Goal: Transaction & Acquisition: Purchase product/service

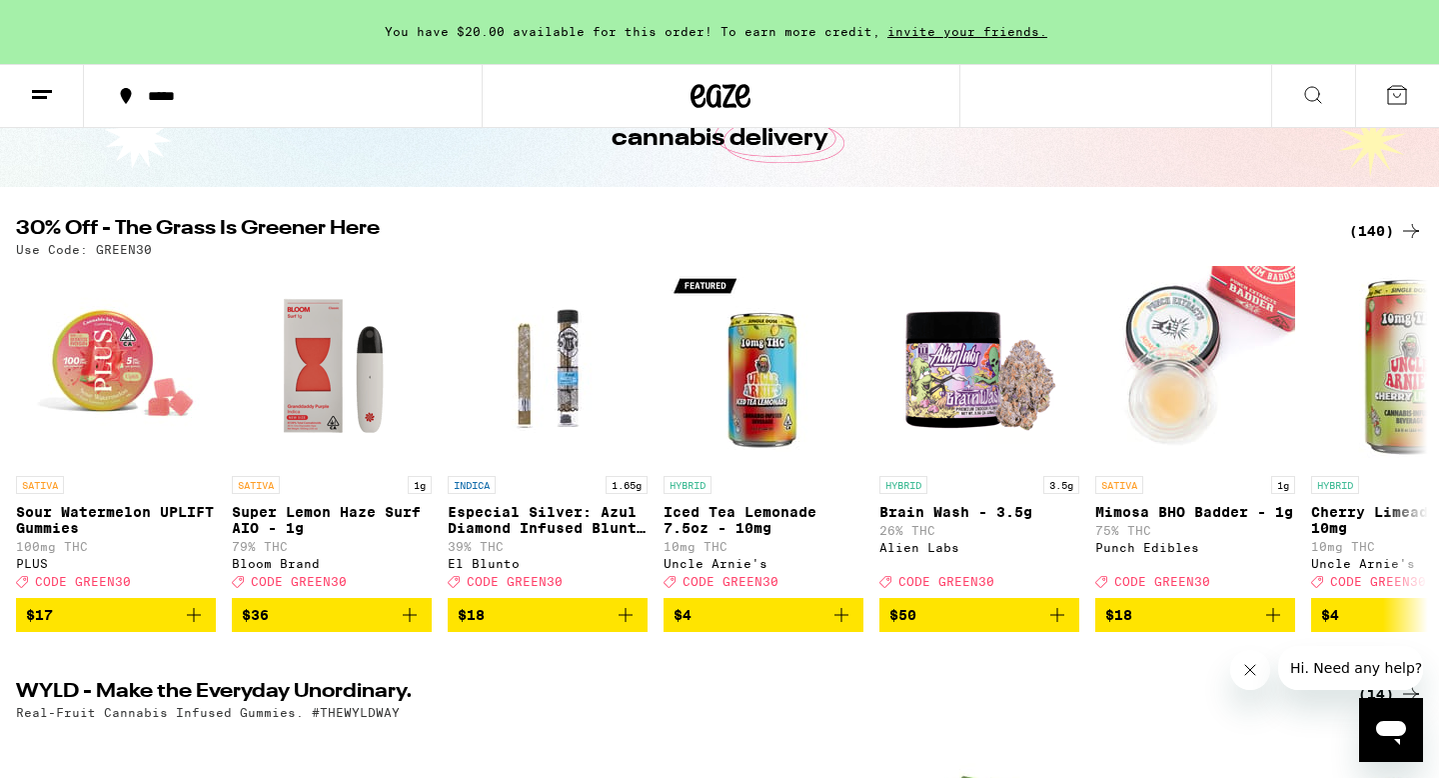
scroll to position [138, 0]
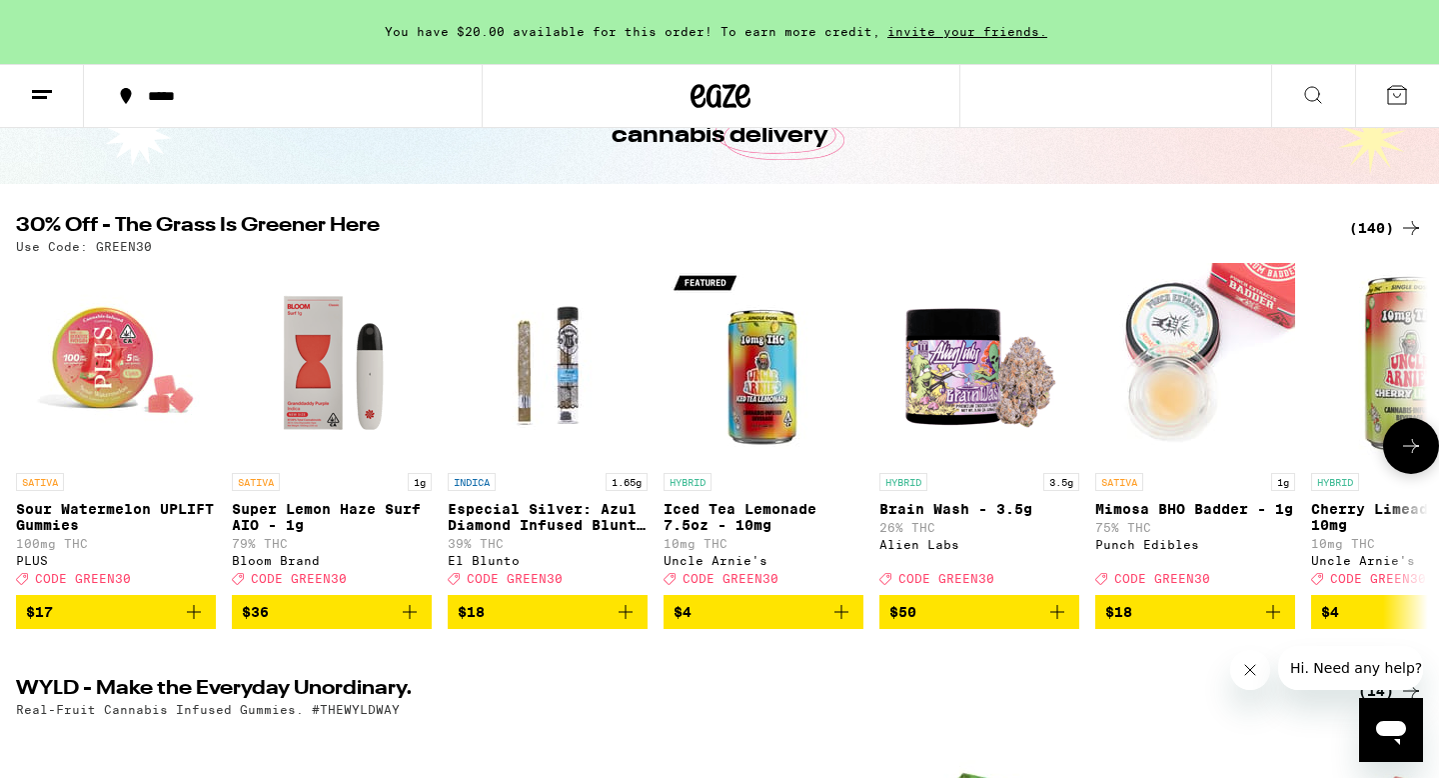
click at [285, 512] on p "Super Lemon Haze Surf AIO - 1g" at bounding box center [332, 517] width 200 height 32
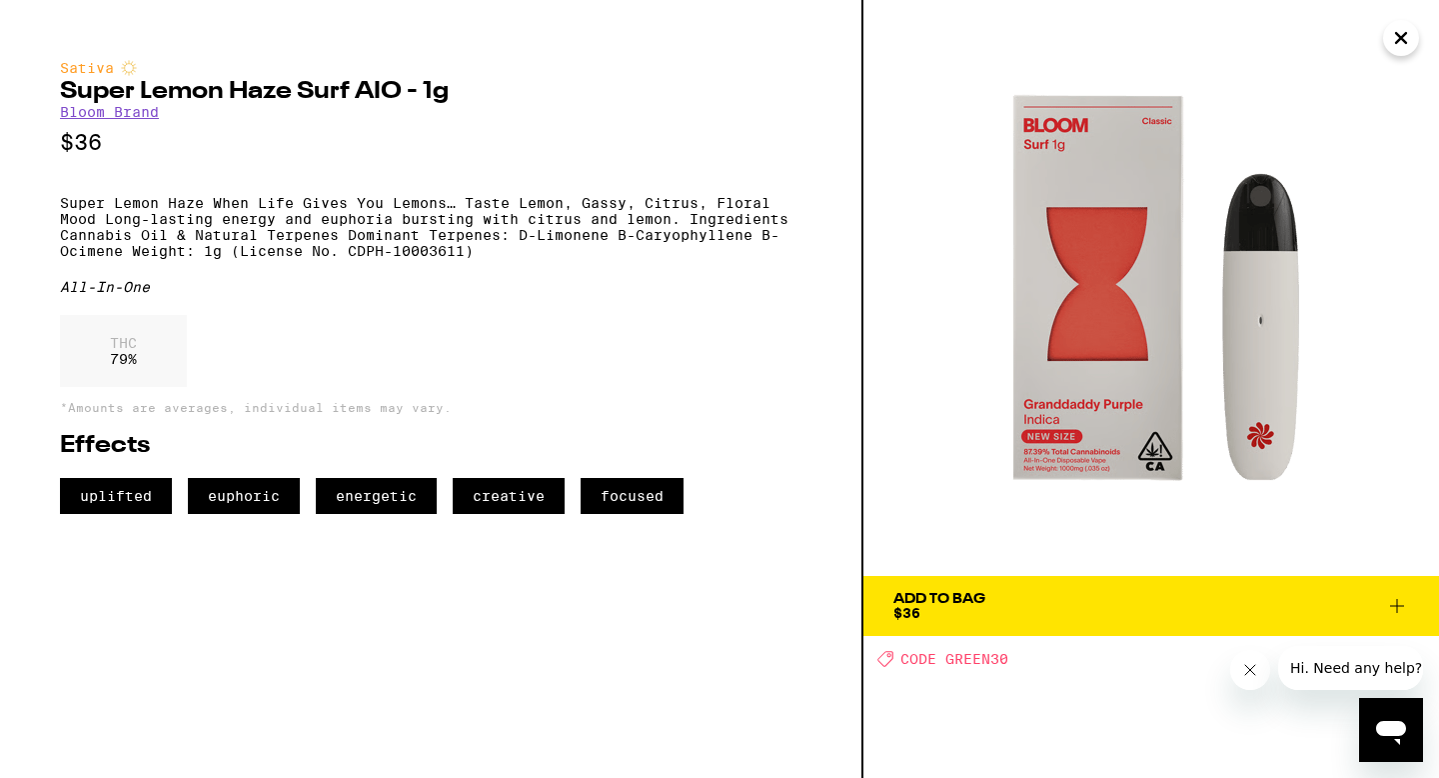
click at [1401, 40] on icon "Close" at bounding box center [1402, 38] width 10 height 10
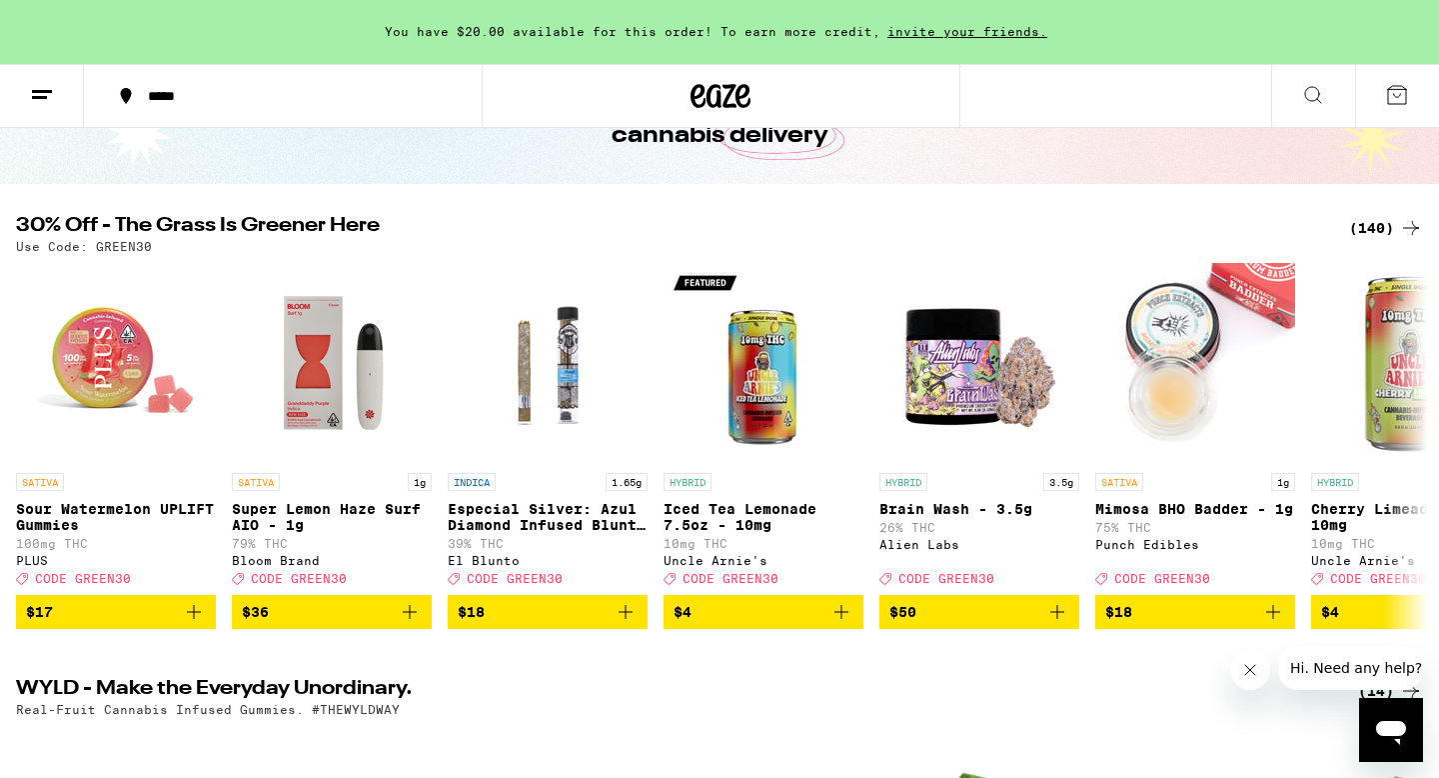
click at [1412, 225] on icon at bounding box center [1412, 228] width 24 height 24
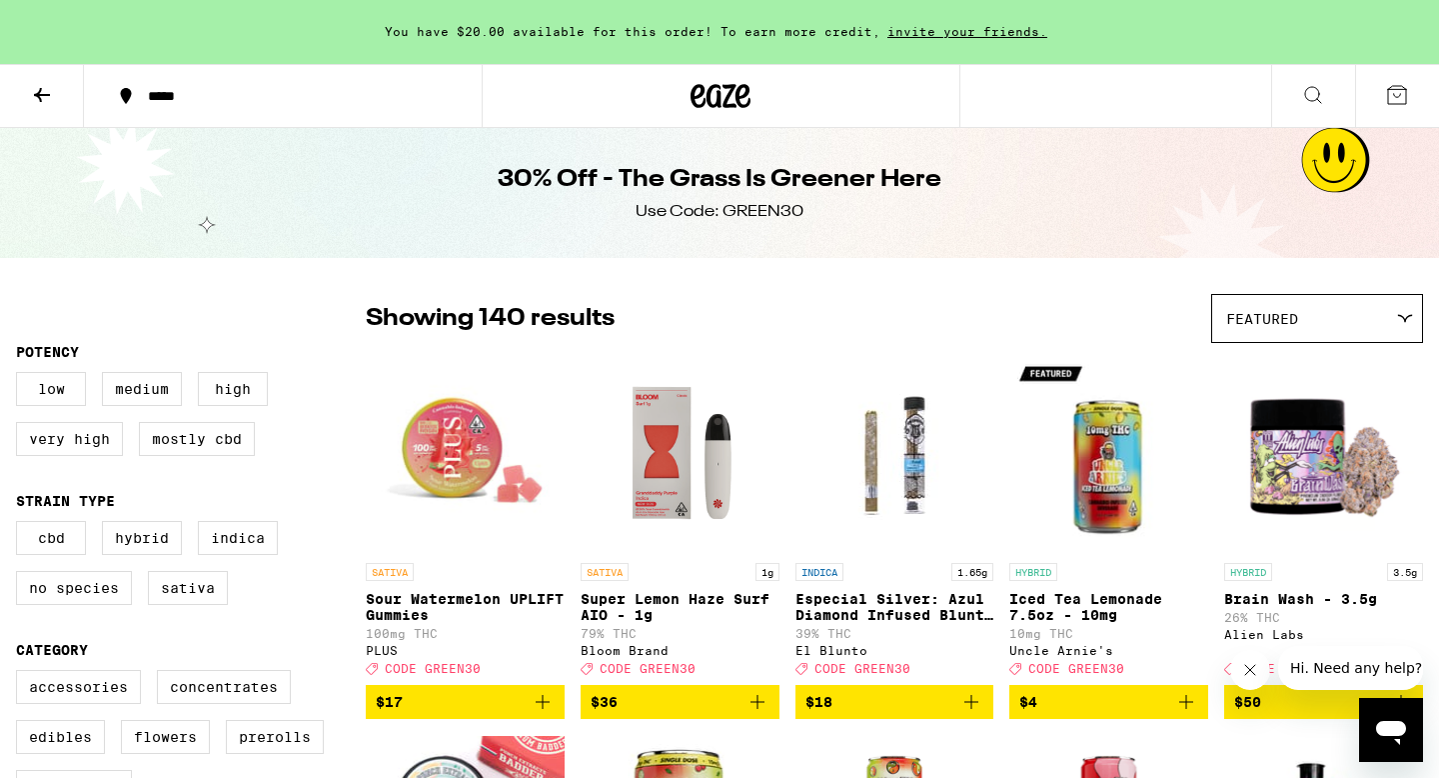
click at [646, 605] on p "Super Lemon Haze Surf AIO - 1g" at bounding box center [680, 607] width 199 height 32
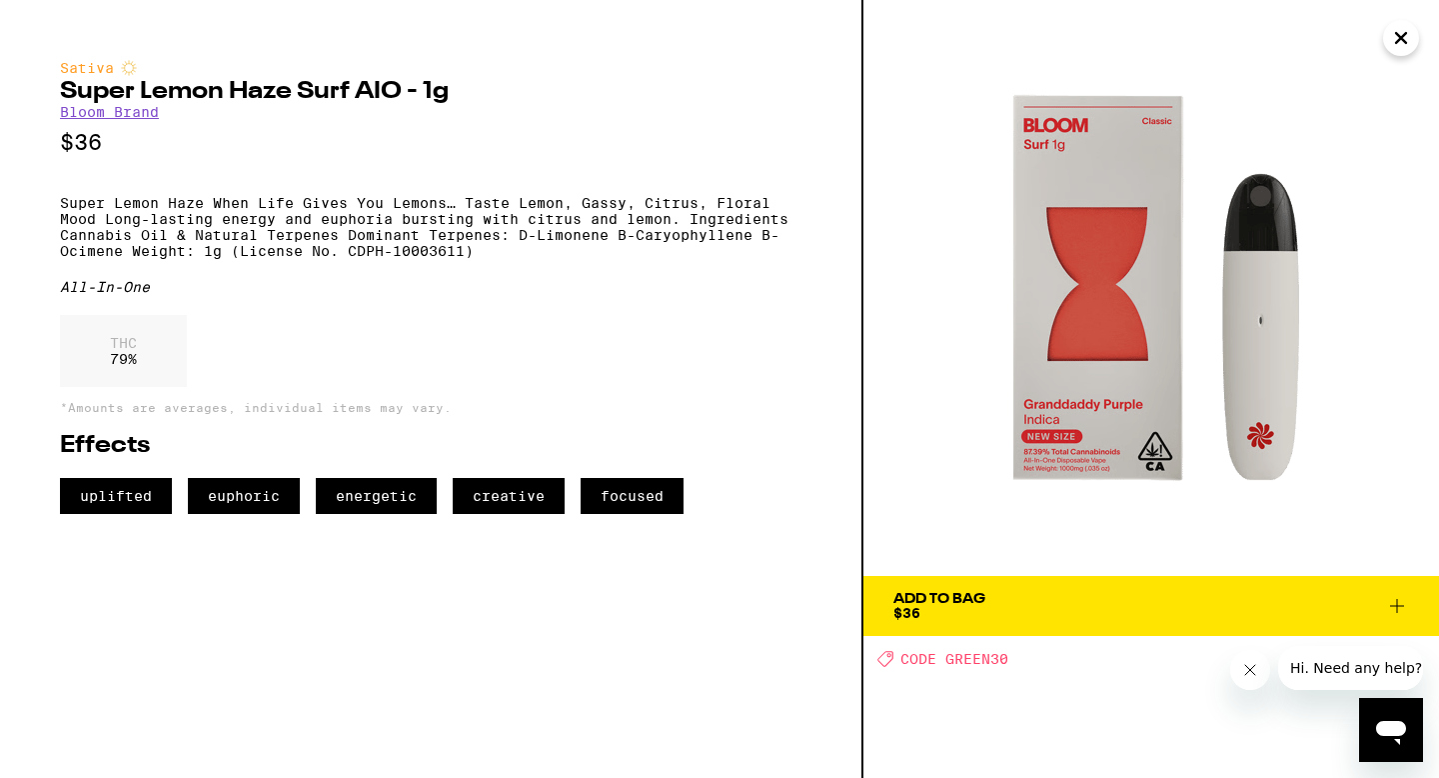
click at [966, 605] on div "Add To Bag" at bounding box center [940, 599] width 92 height 14
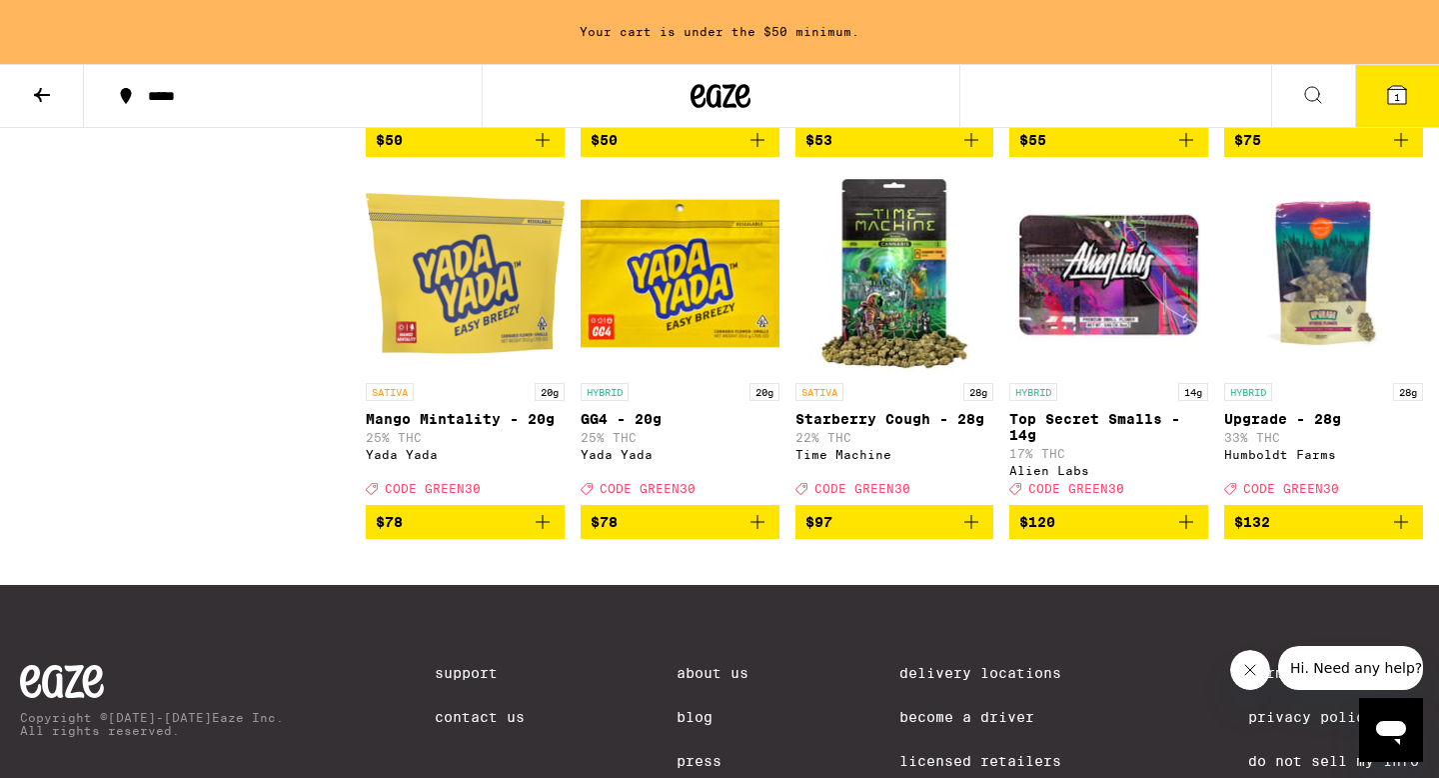
scroll to position [10482, 0]
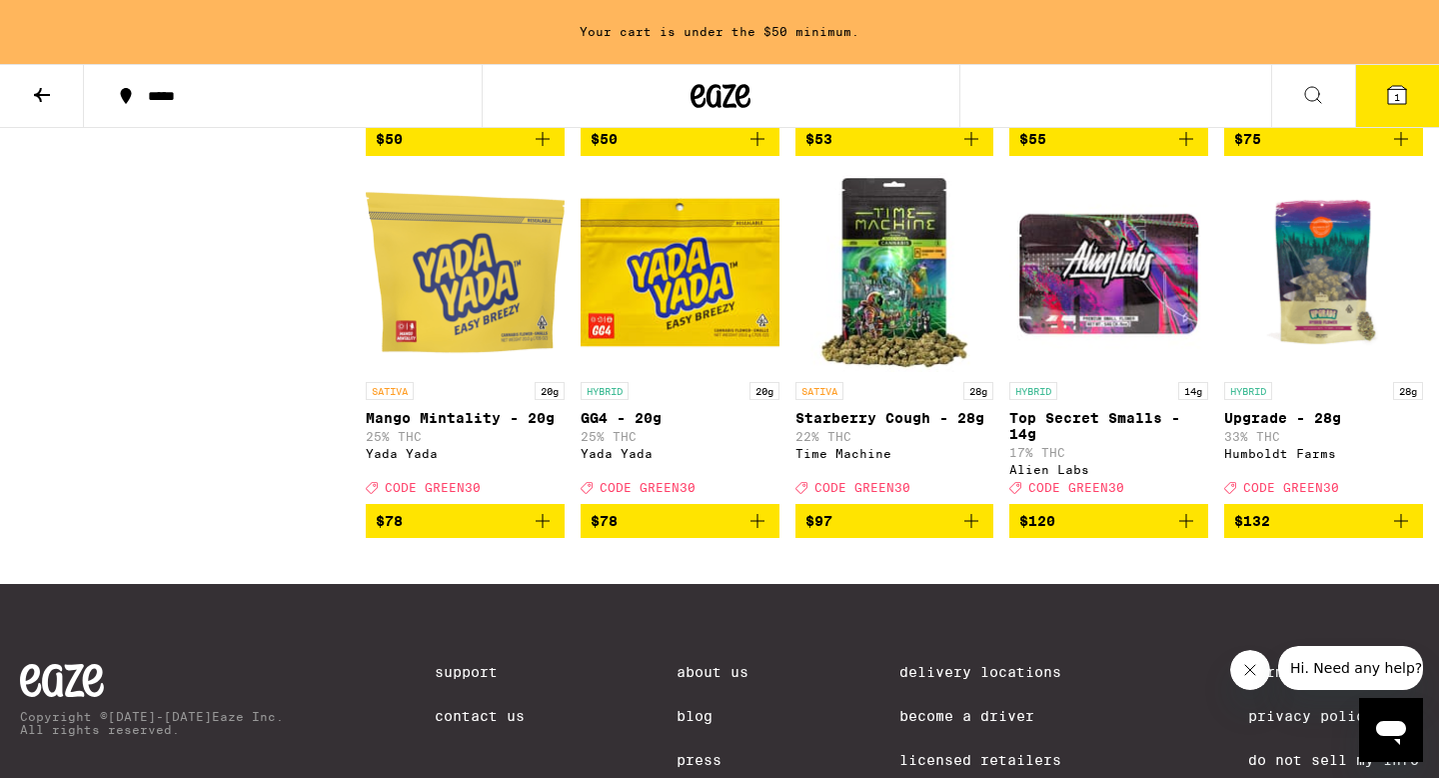
click at [1183, 146] on icon "Add to bag" at bounding box center [1187, 139] width 14 height 14
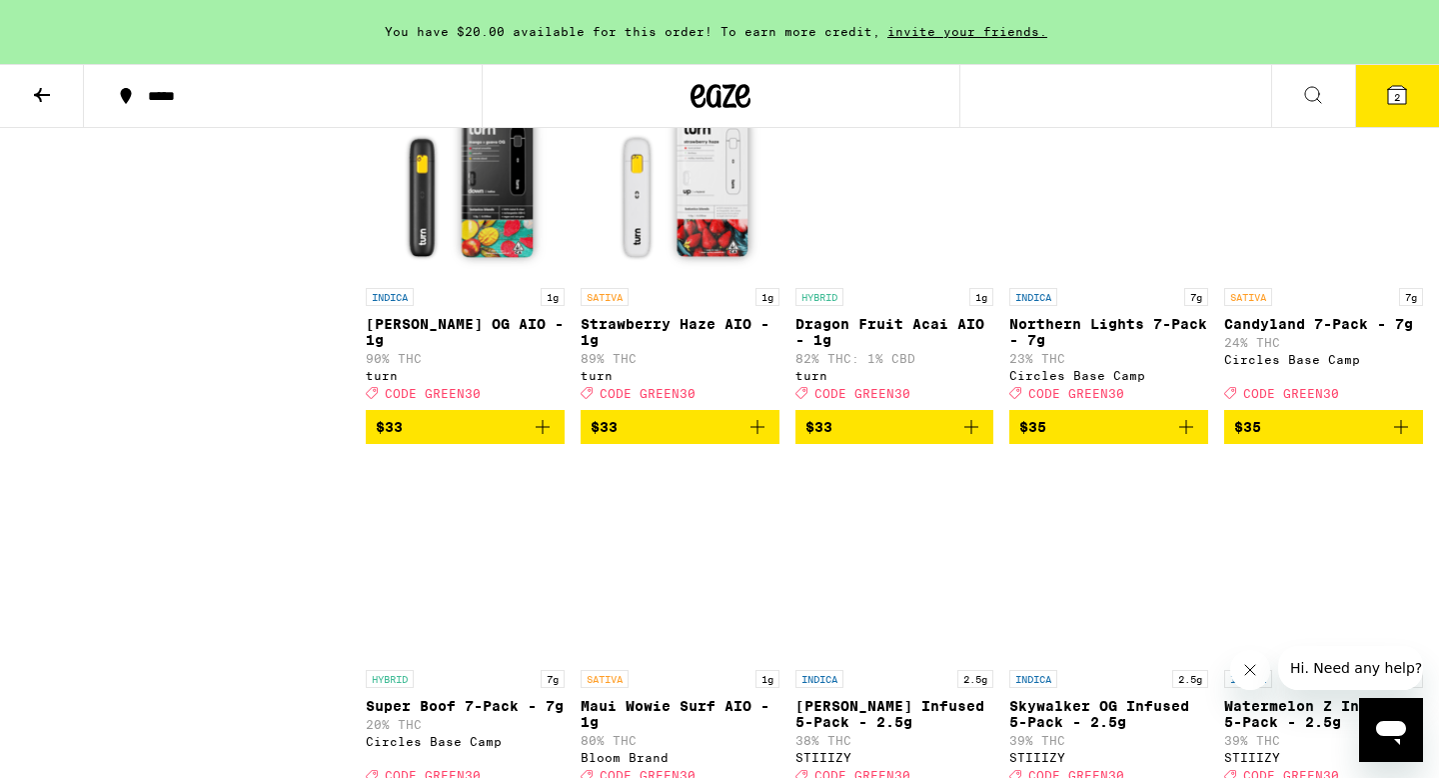
scroll to position [8305, 0]
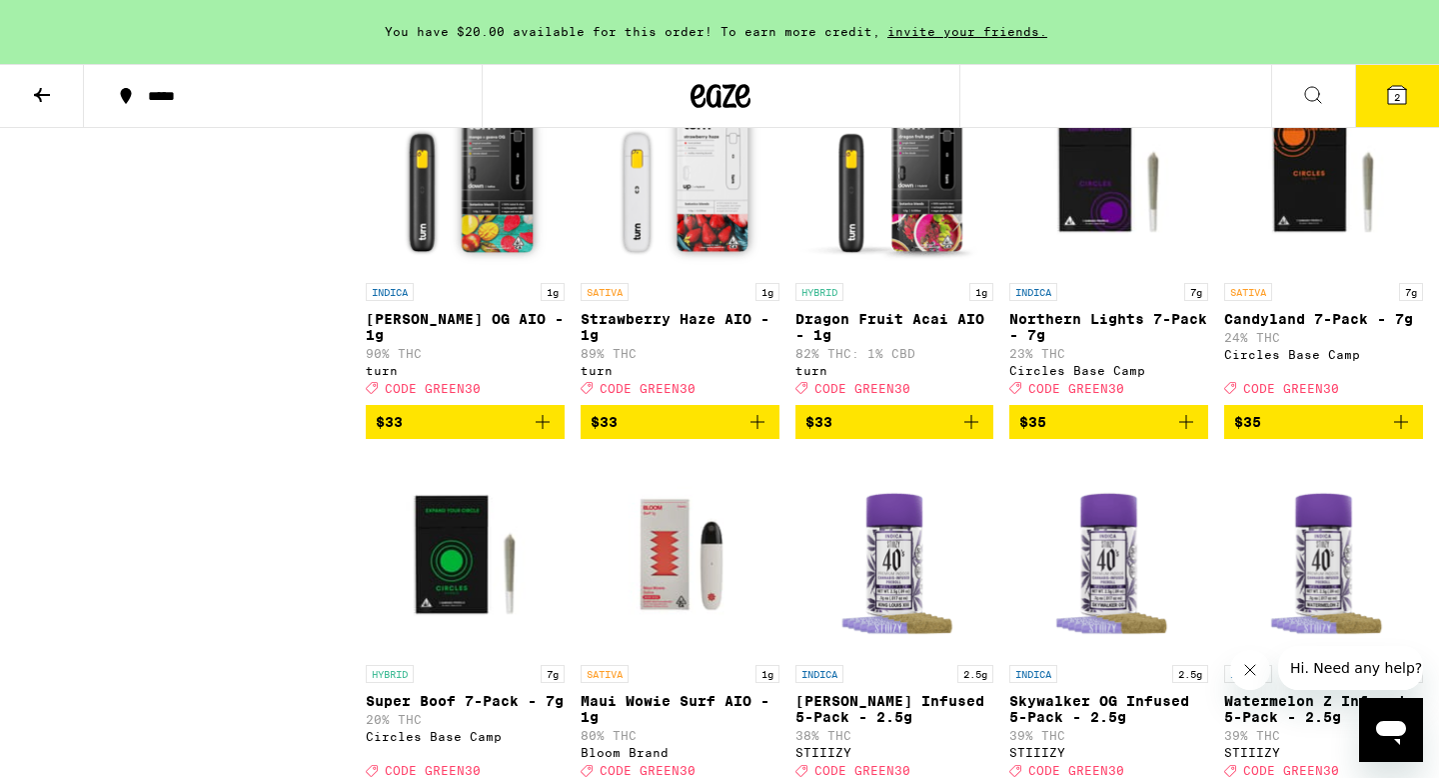
click at [970, 434] on icon "Add to bag" at bounding box center [972, 422] width 24 height 24
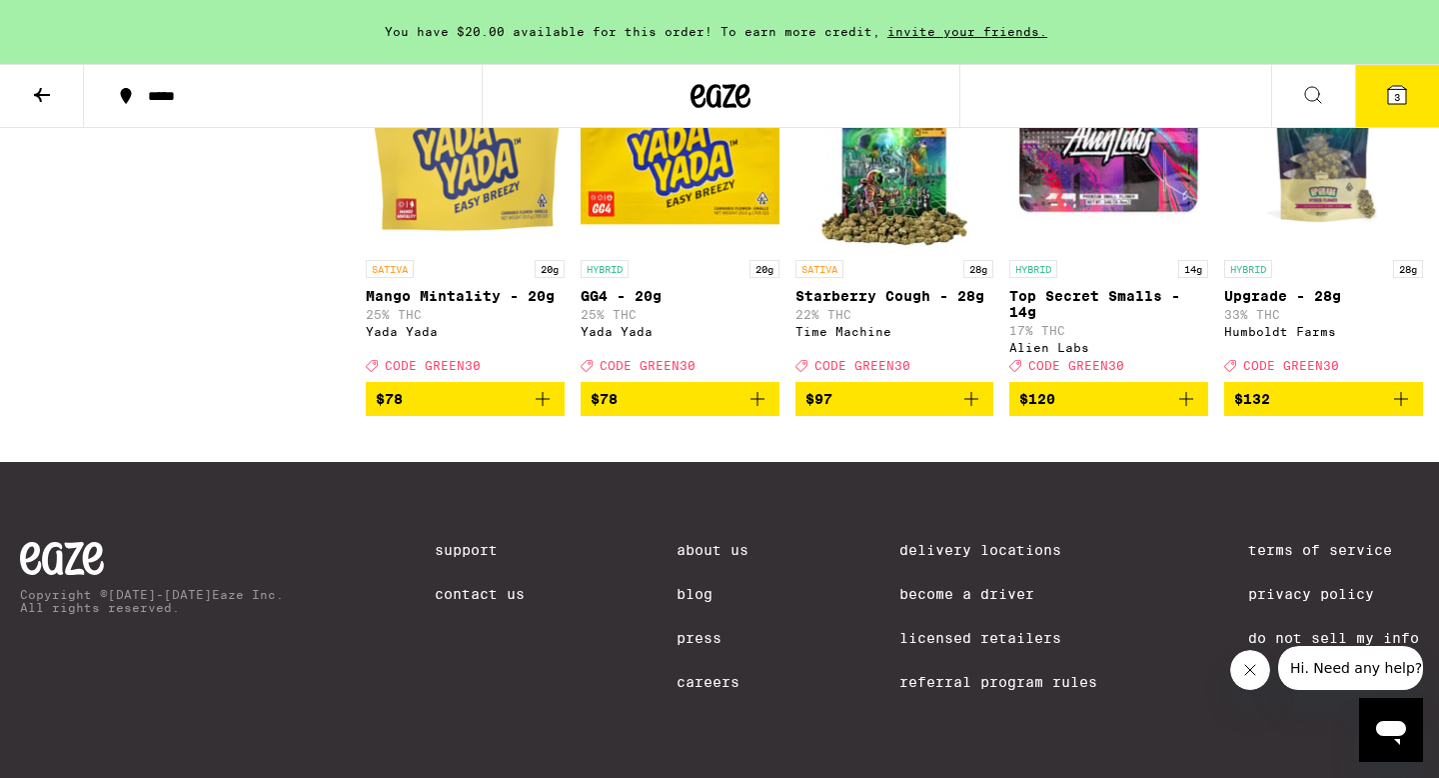
scroll to position [10661, 0]
click at [753, 411] on icon "Add to bag" at bounding box center [758, 399] width 24 height 24
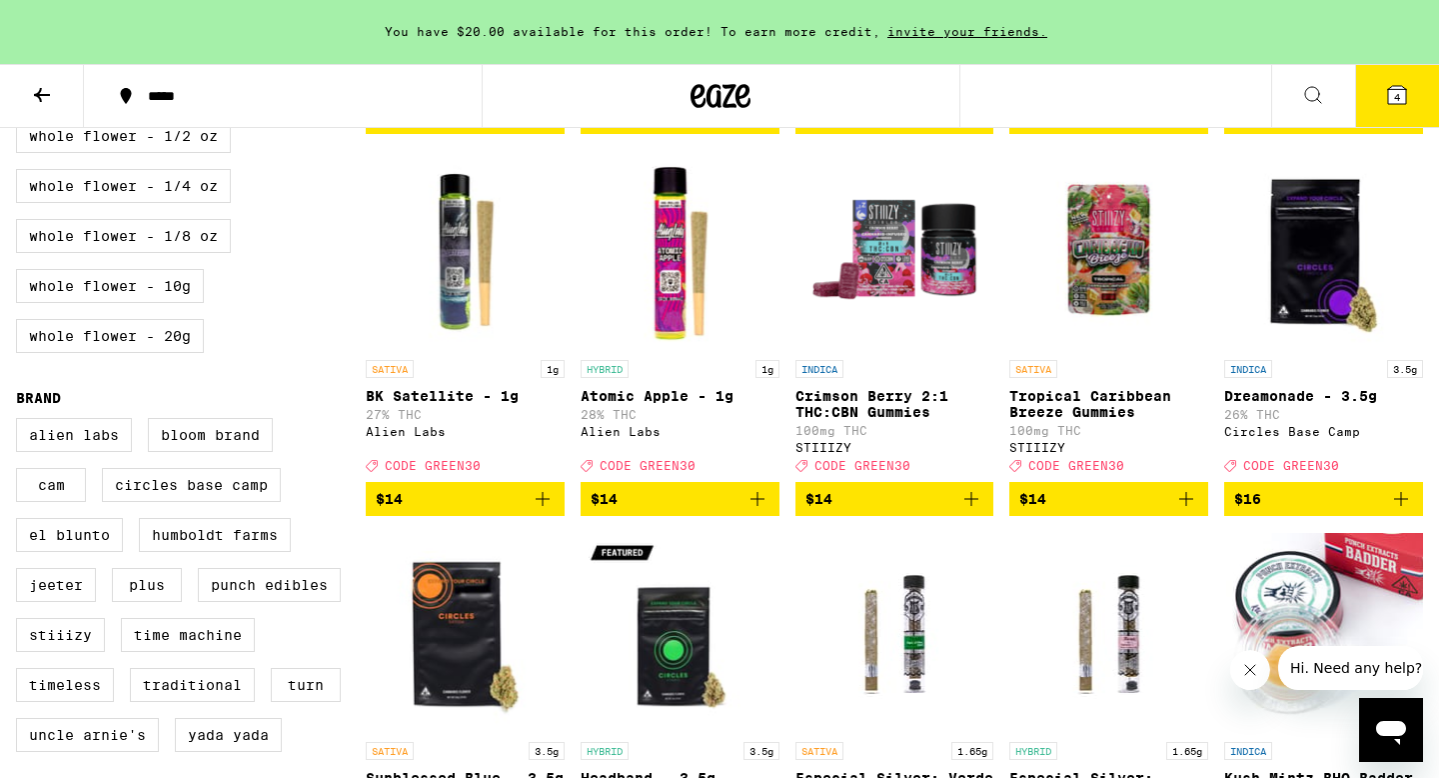
scroll to position [0, 0]
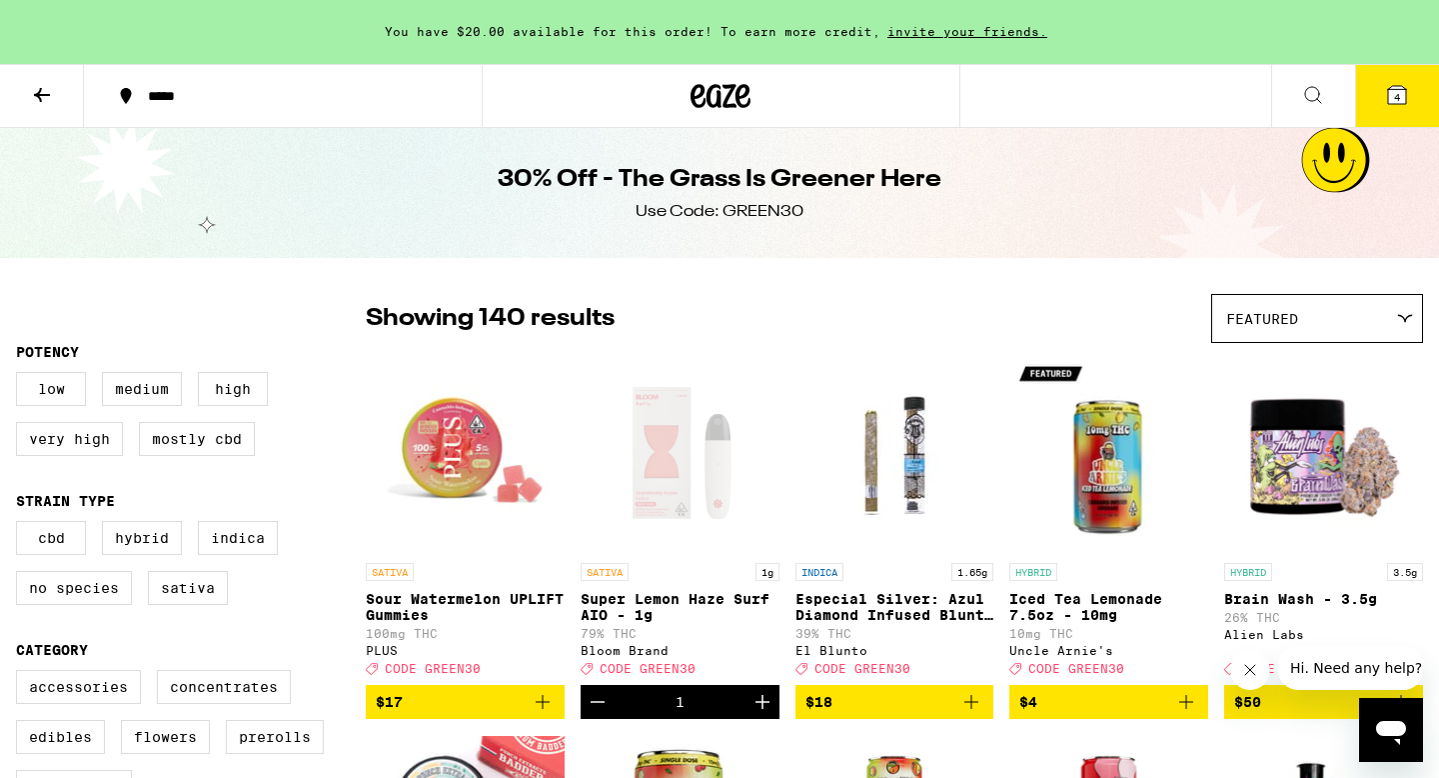
click at [1395, 91] on span "4" at bounding box center [1398, 97] width 6 height 12
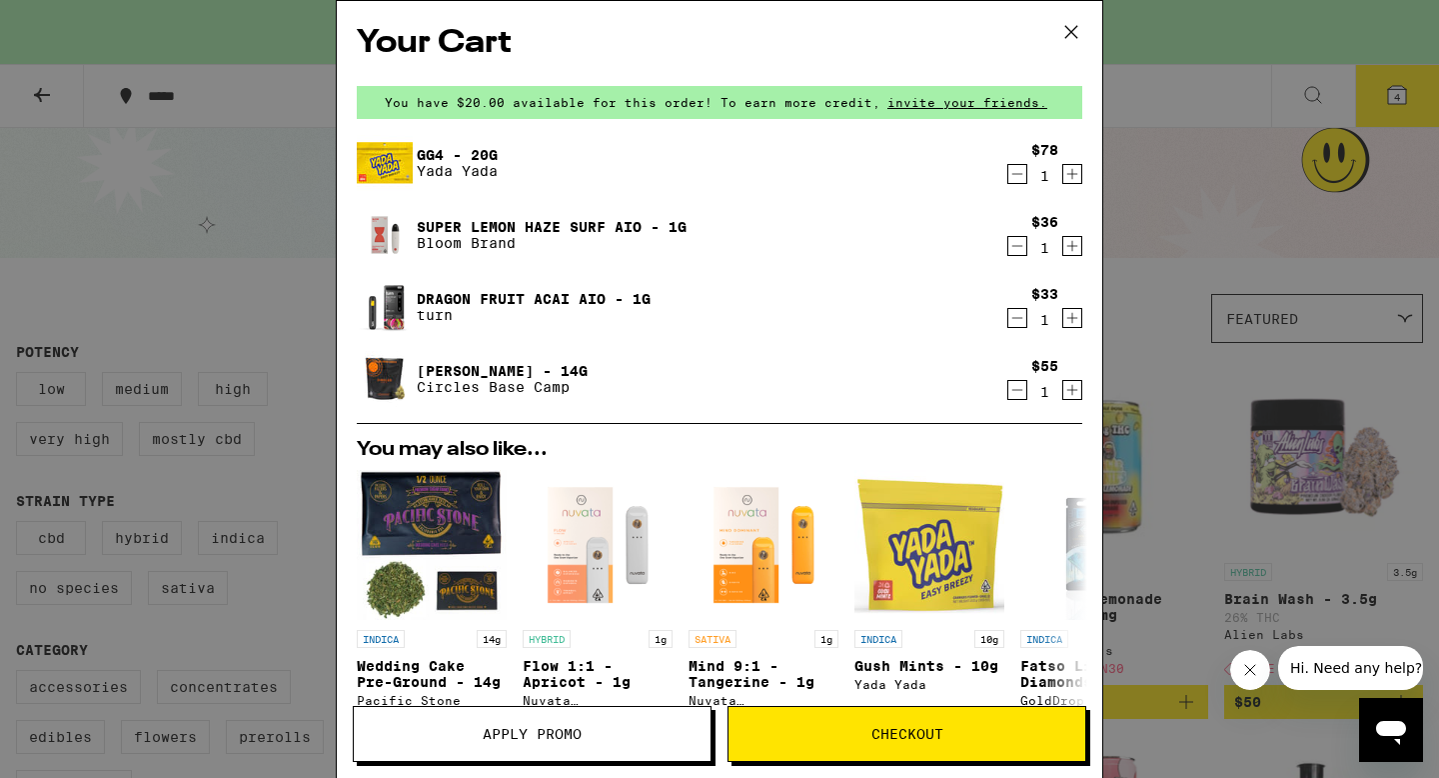
click at [1072, 29] on icon at bounding box center [1072, 32] width 30 height 30
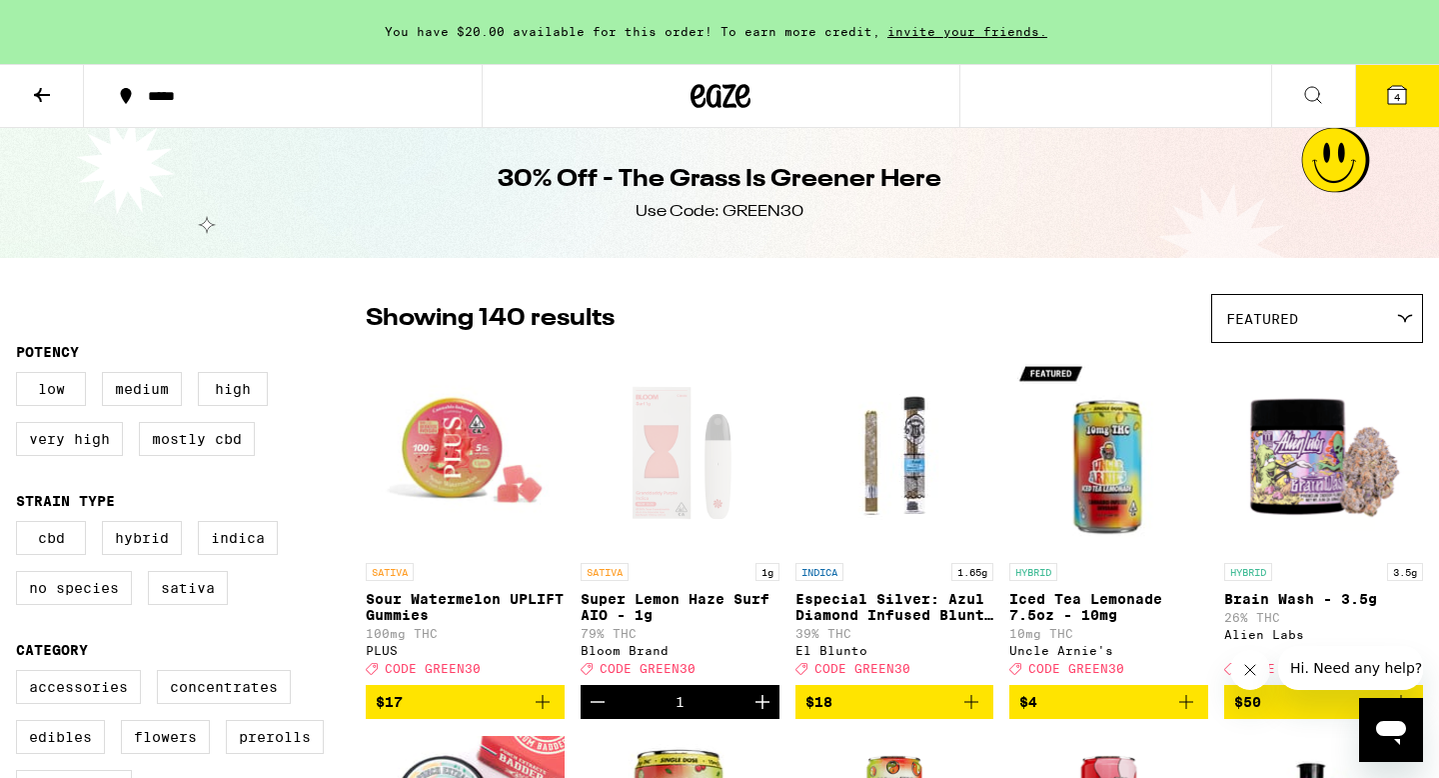
click at [1408, 92] on icon at bounding box center [1398, 95] width 24 height 24
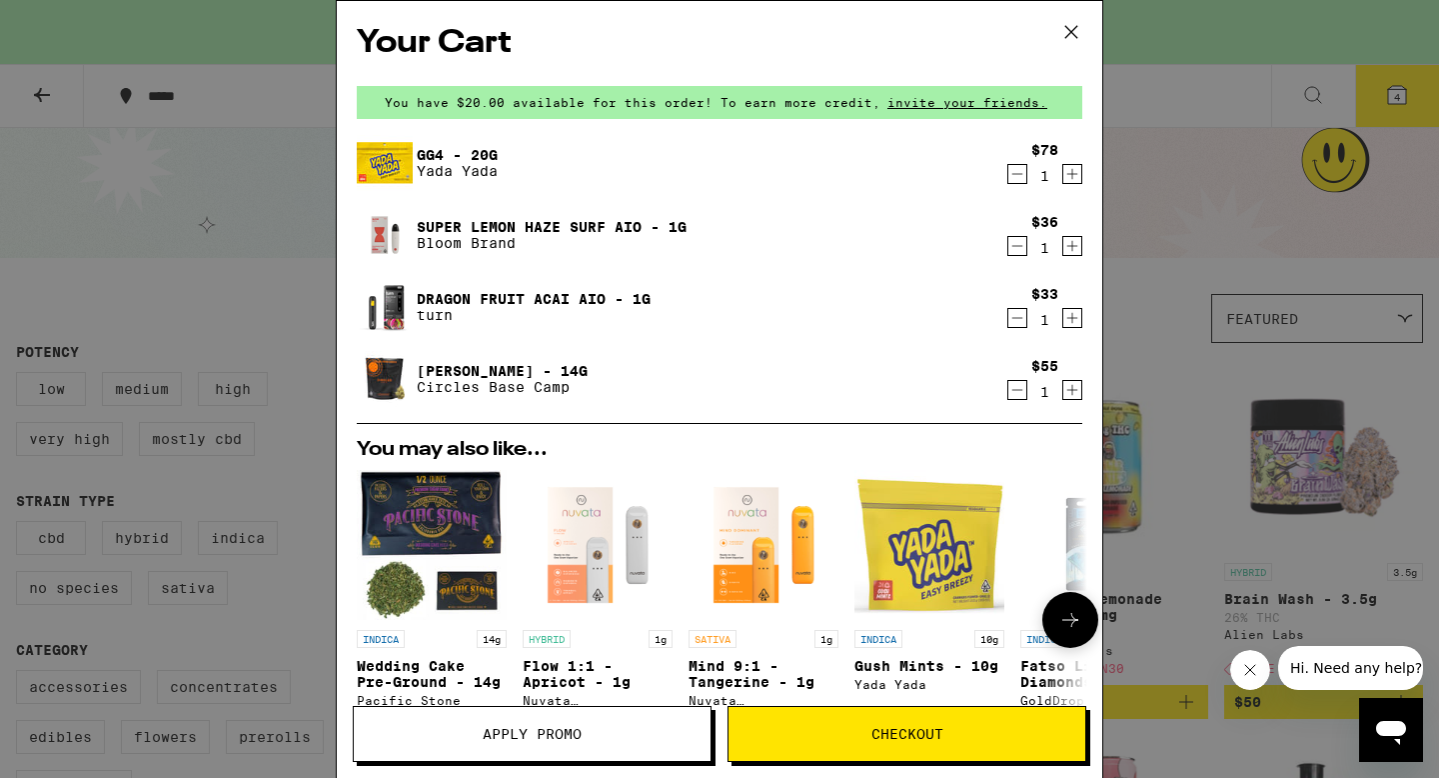
scroll to position [387, 0]
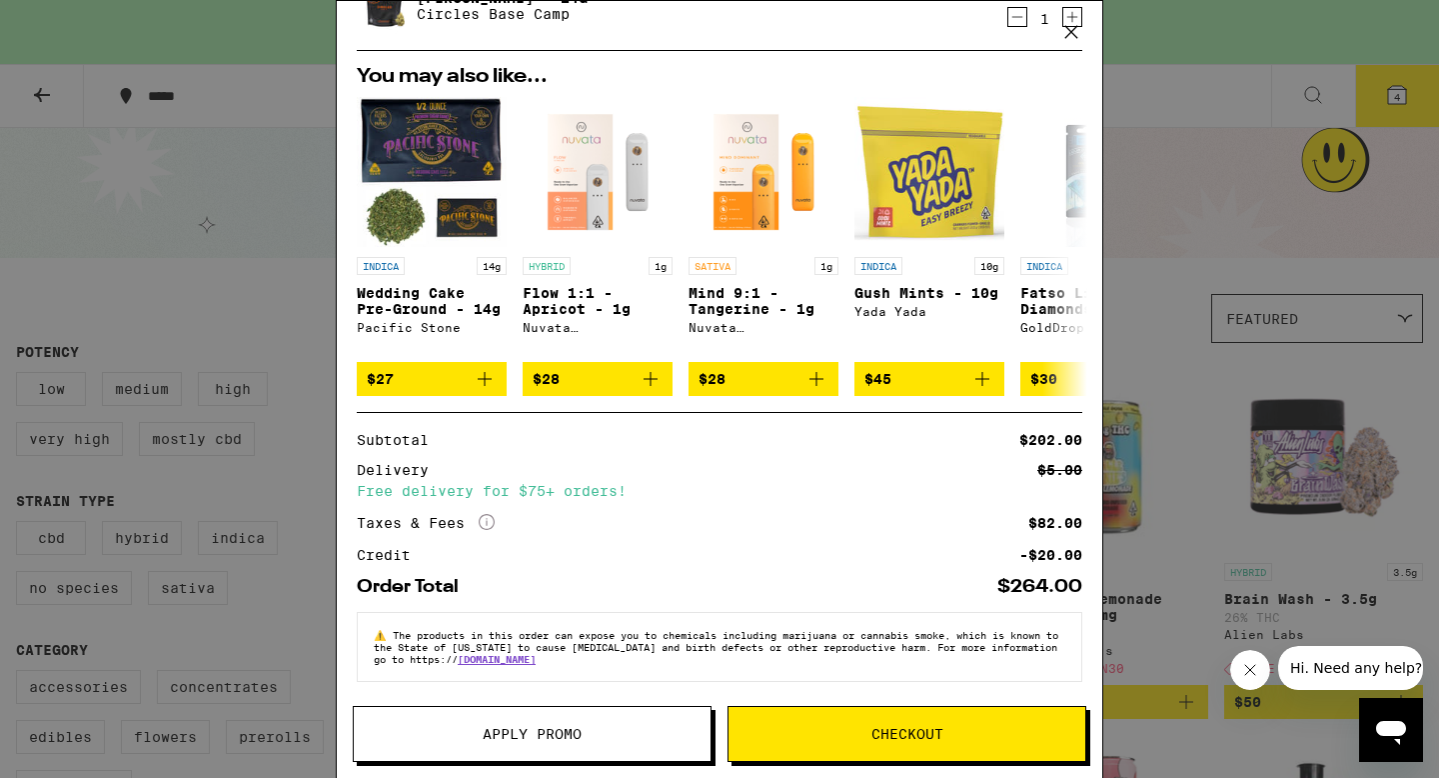
click at [566, 733] on span "Apply Promo" at bounding box center [532, 734] width 99 height 14
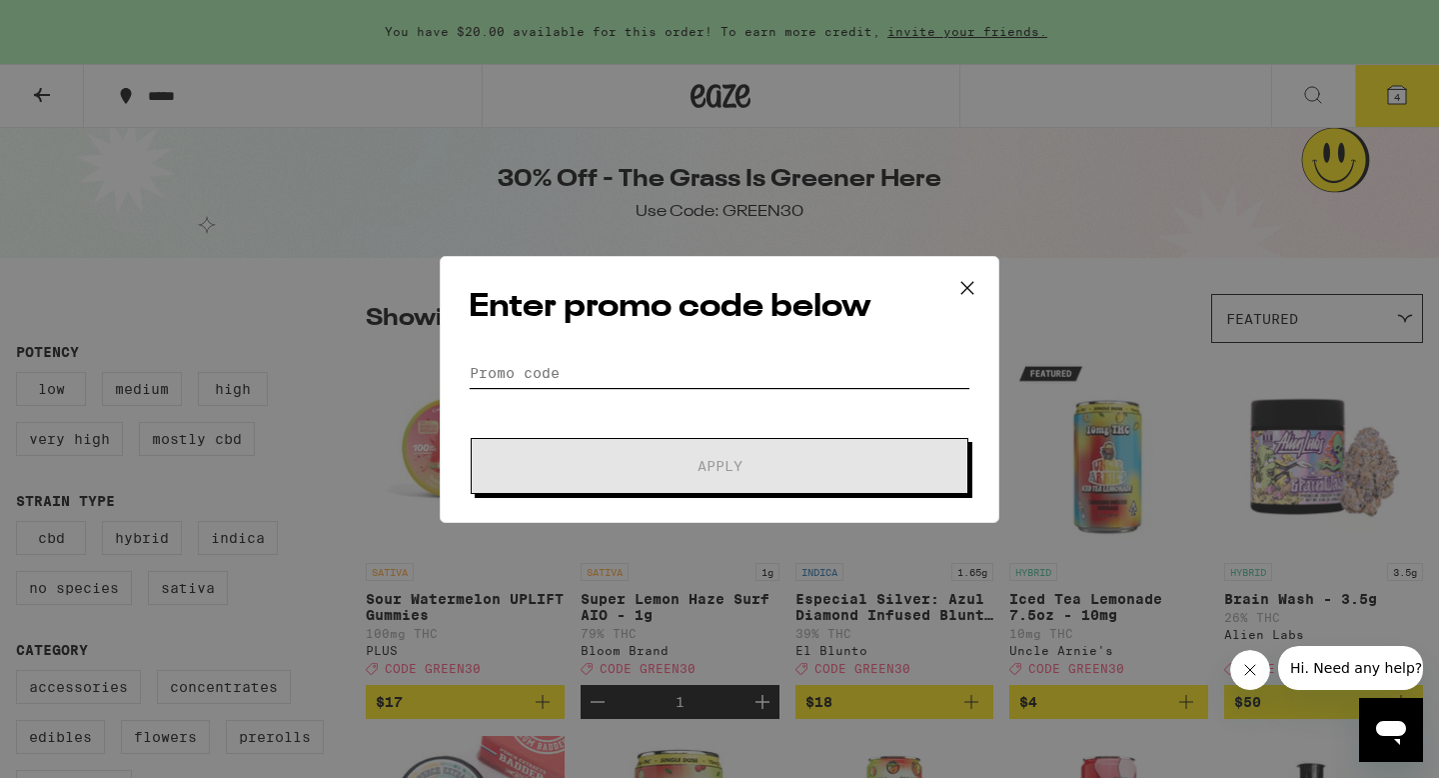
click at [601, 373] on input "Promo Code" at bounding box center [720, 373] width 502 height 30
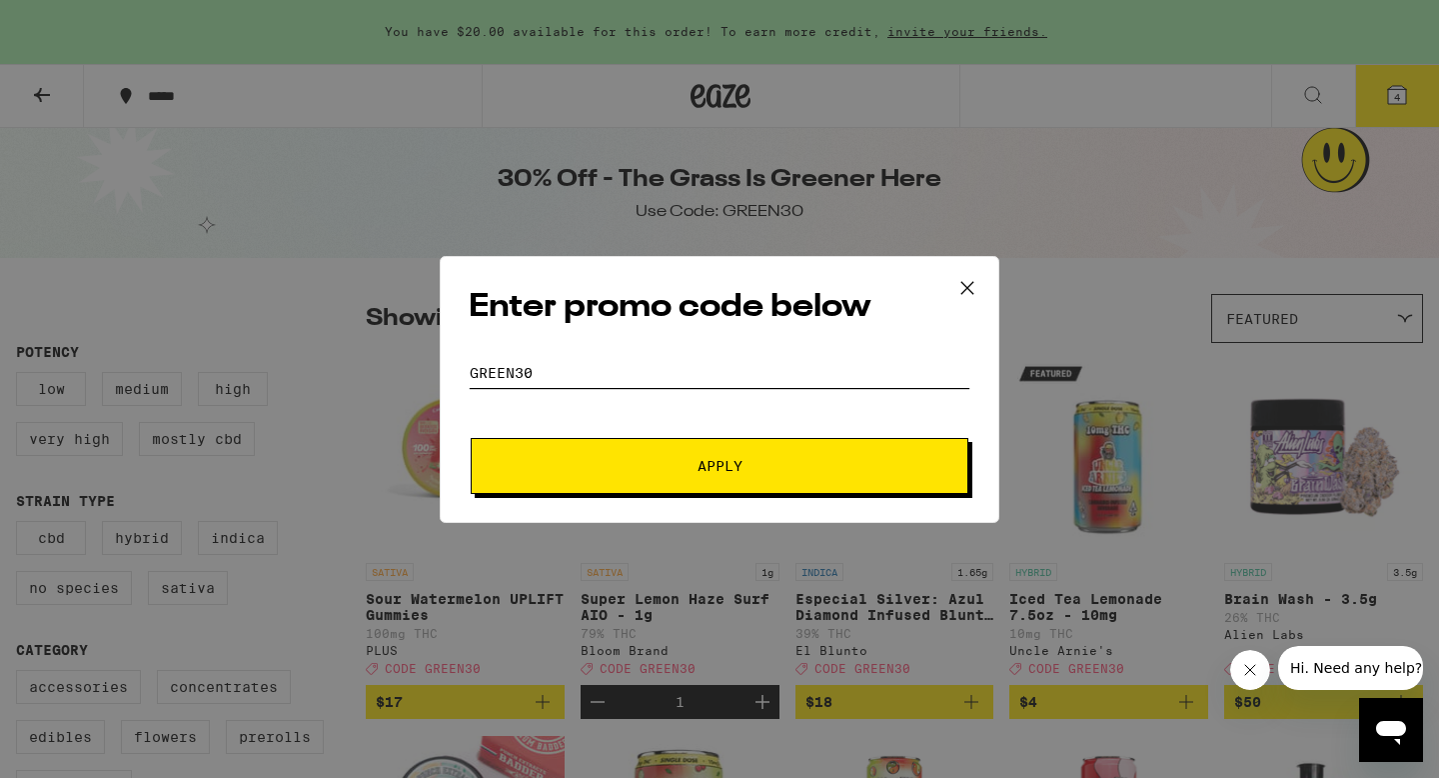
type input "green30"
click at [704, 453] on button "Apply" at bounding box center [720, 466] width 498 height 56
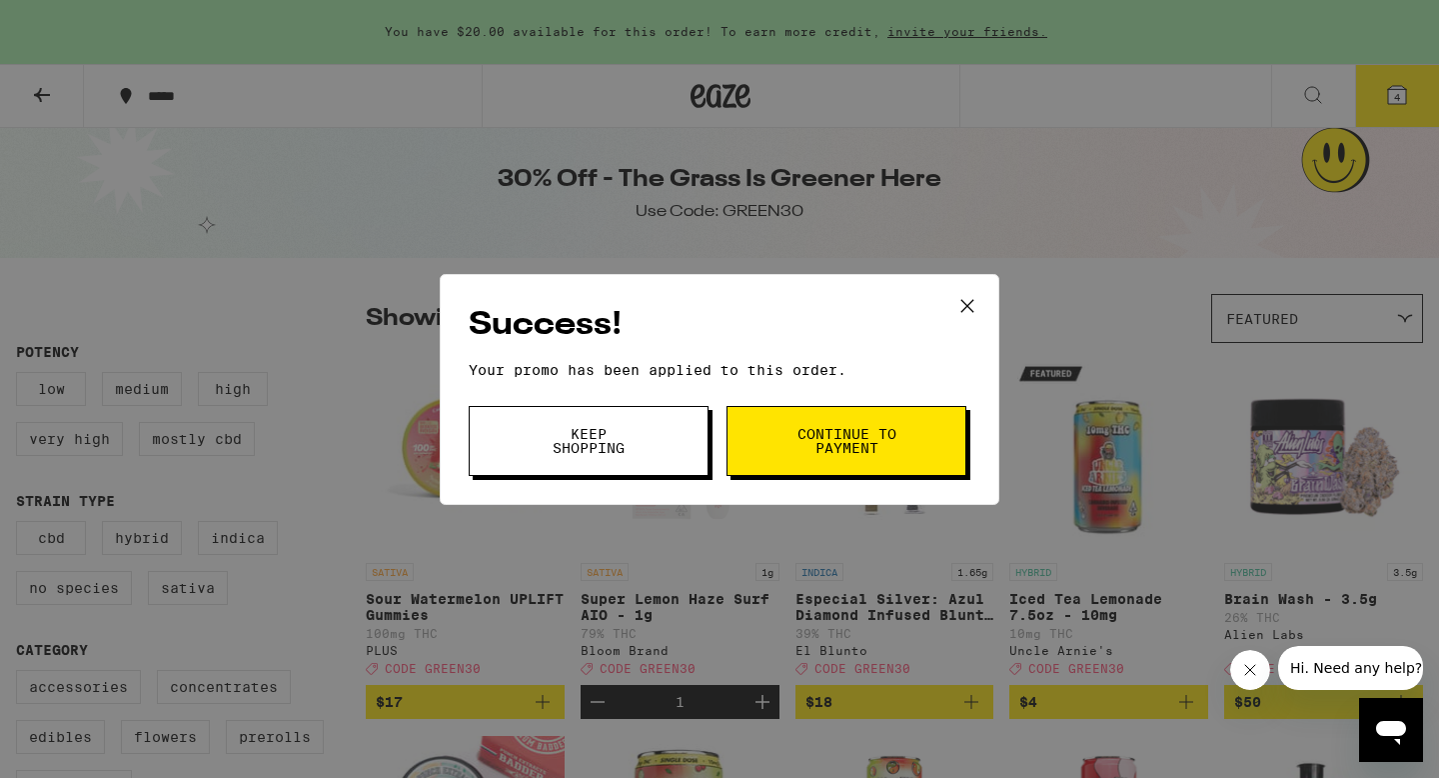
click at [848, 436] on span "Continue to payment" at bounding box center [847, 441] width 102 height 28
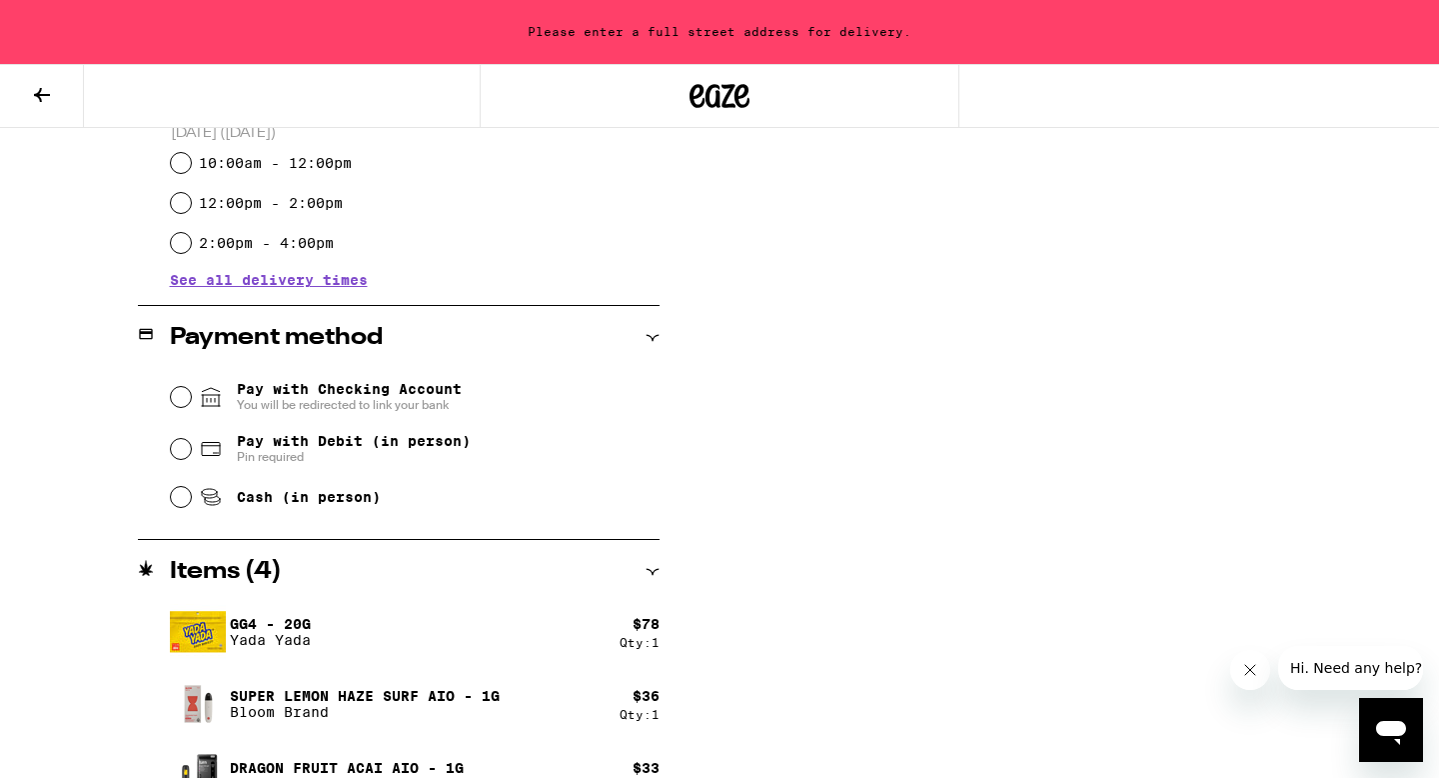
scroll to position [722, 0]
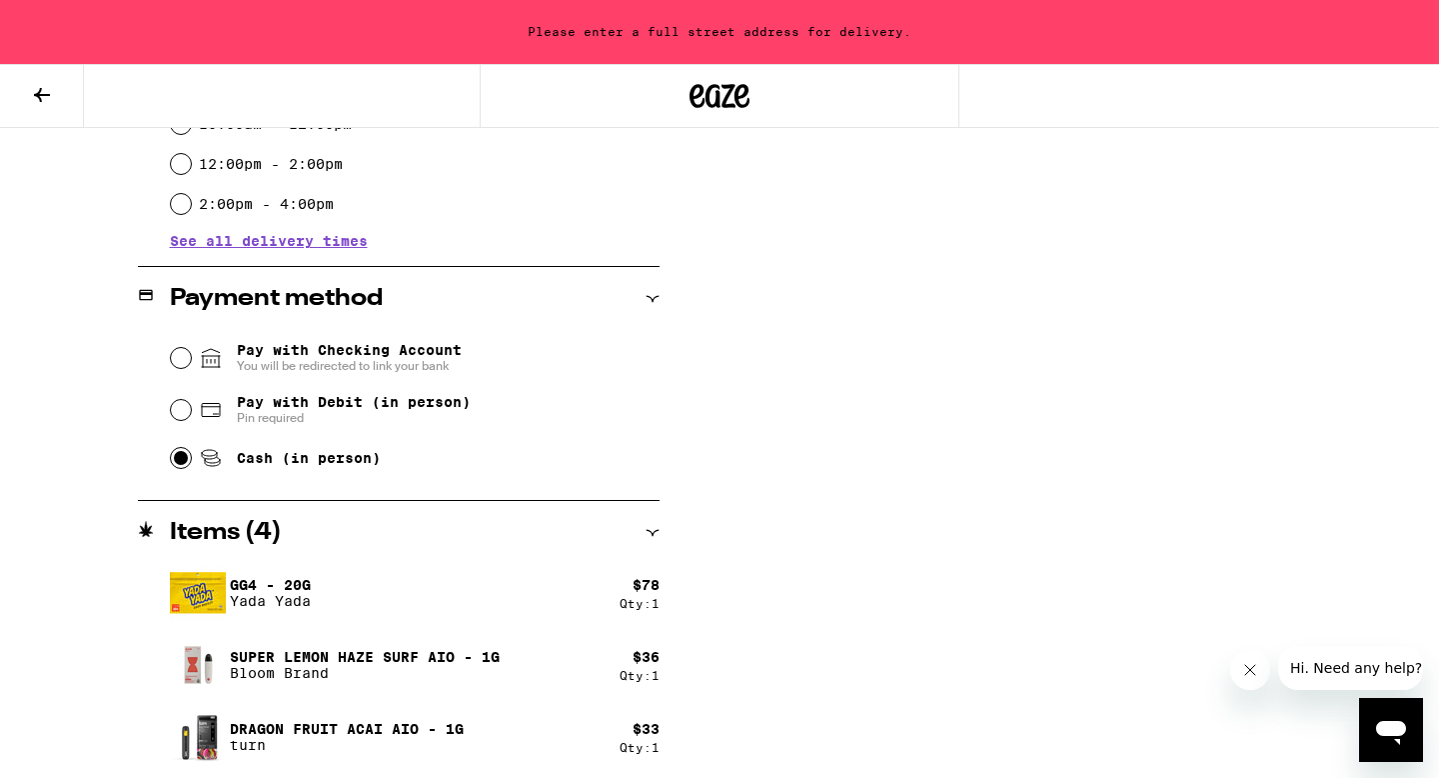
click at [175, 459] on input "Cash (in person)" at bounding box center [181, 458] width 20 height 20
radio input "true"
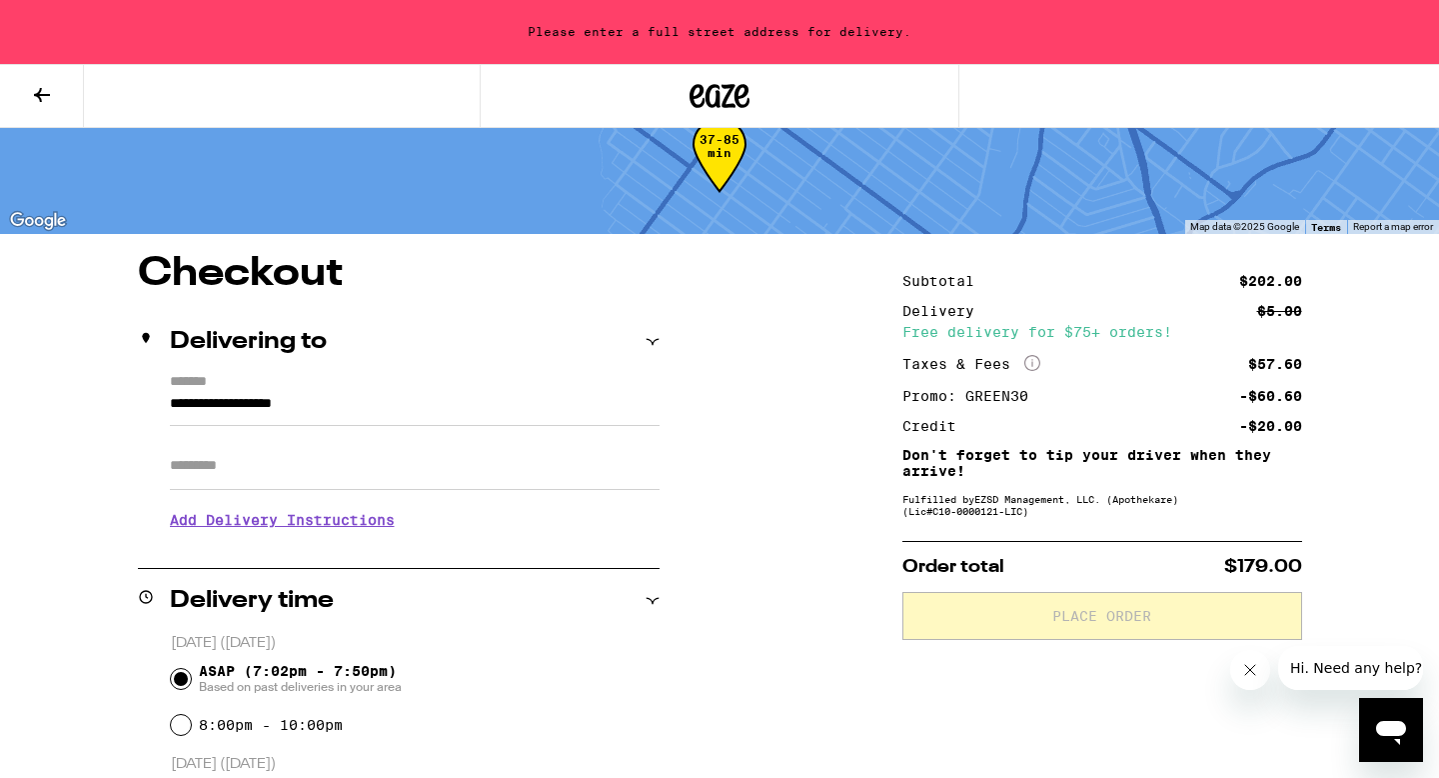
scroll to position [53, 0]
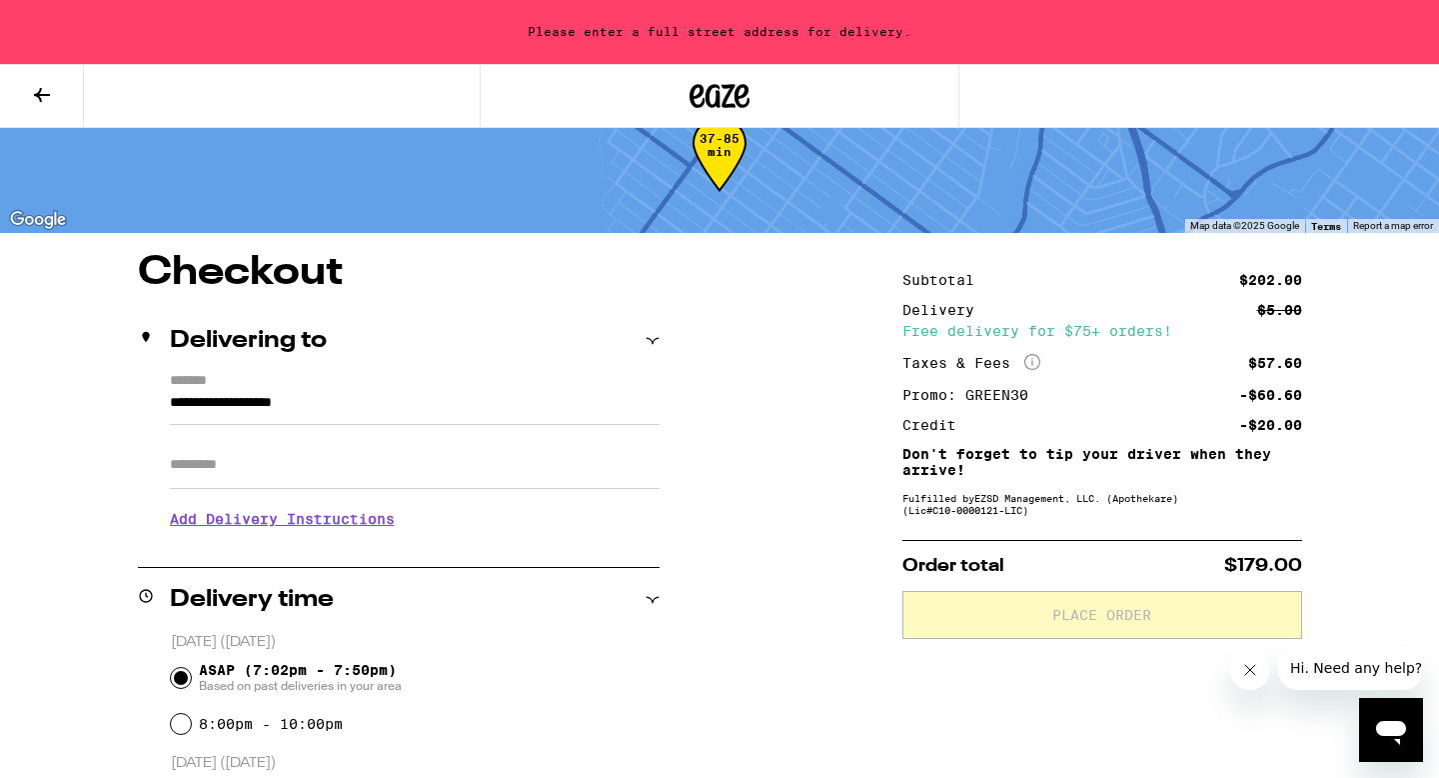
click at [222, 471] on input "Apt/Suite" at bounding box center [415, 465] width 490 height 48
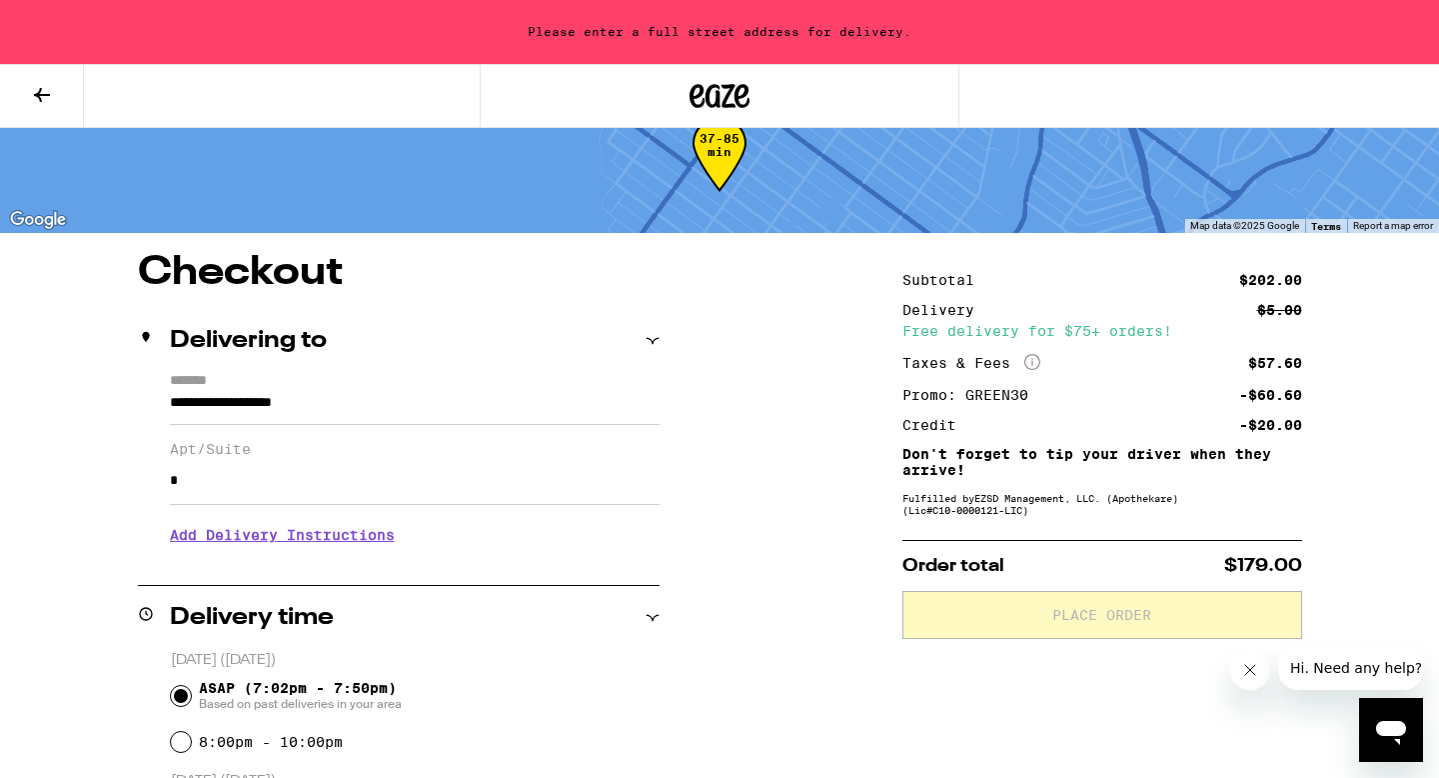
type input "*"
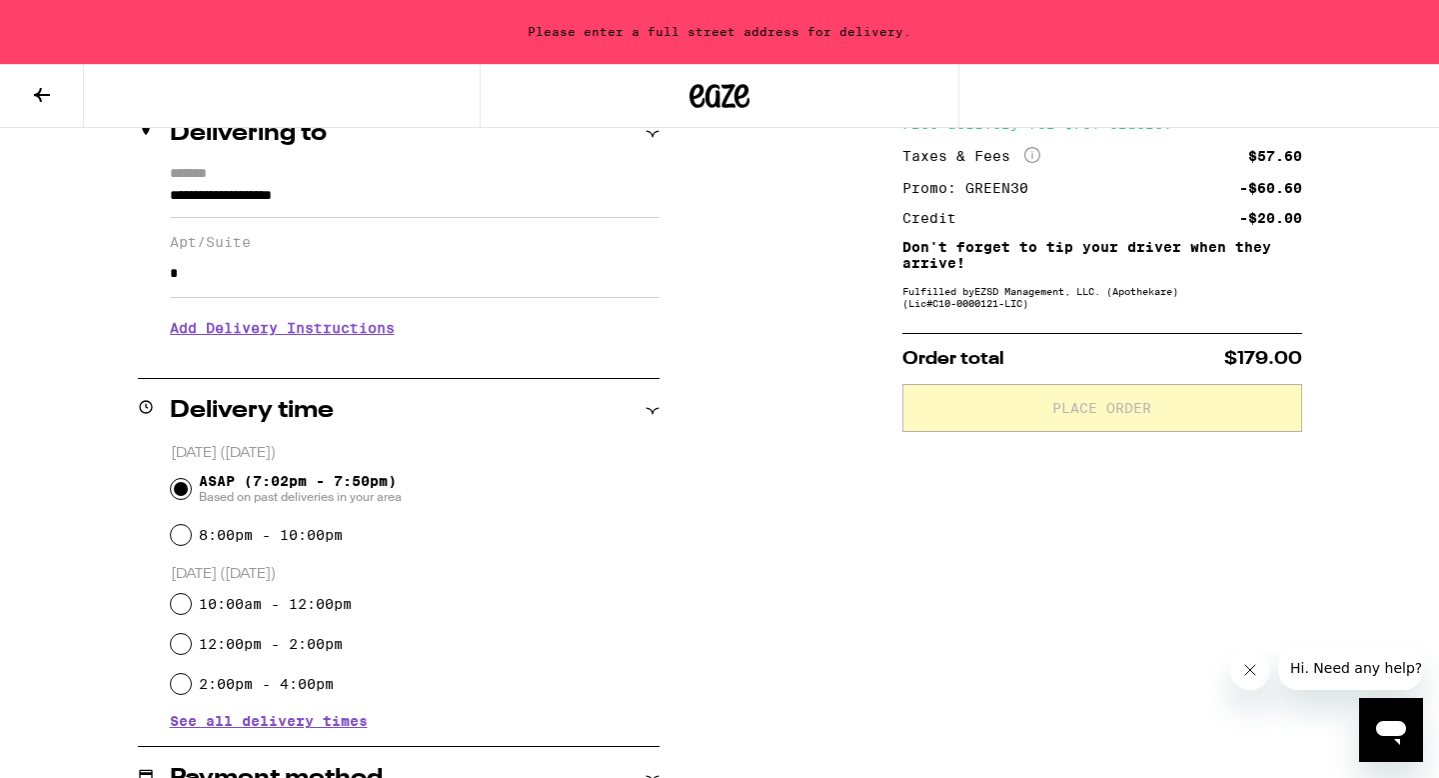
scroll to position [0, 0]
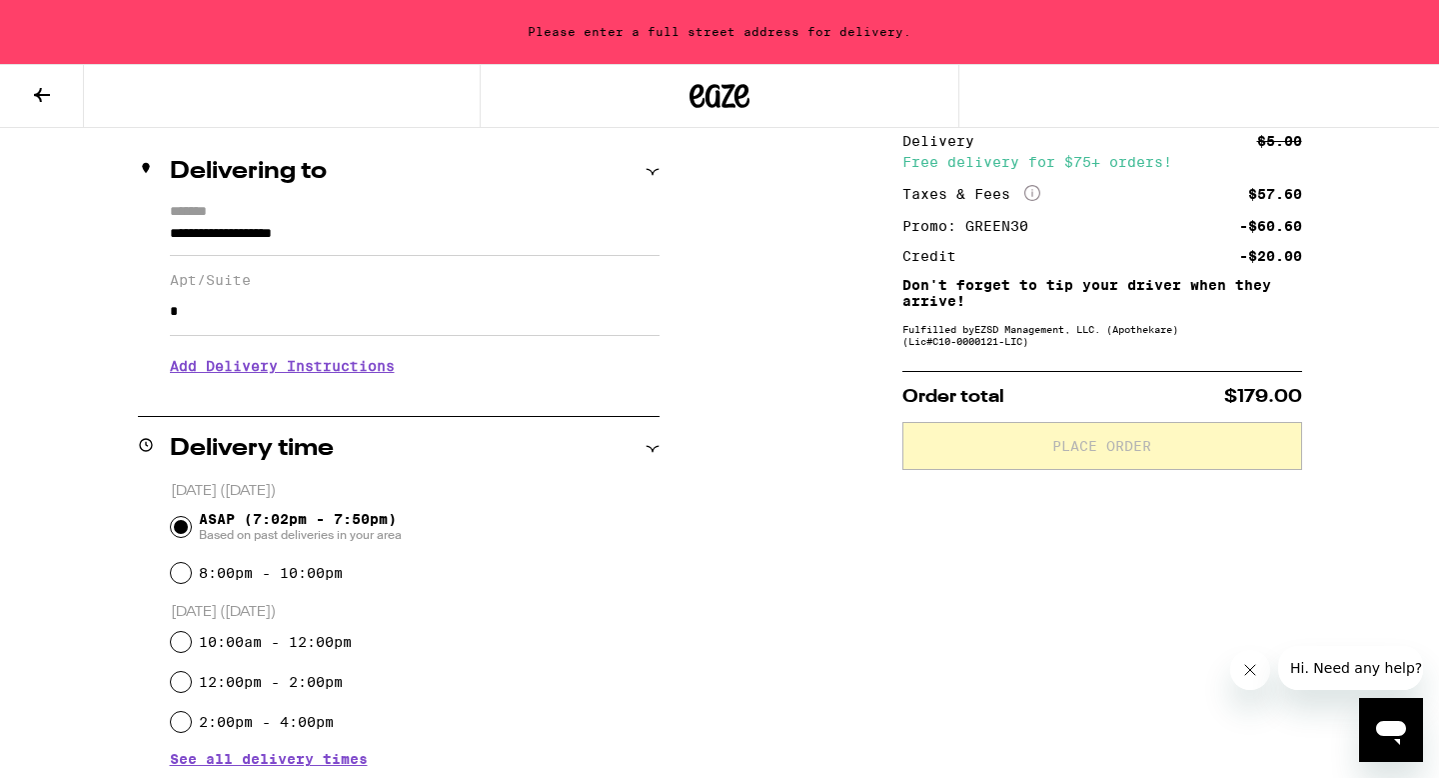
scroll to position [269, 0]
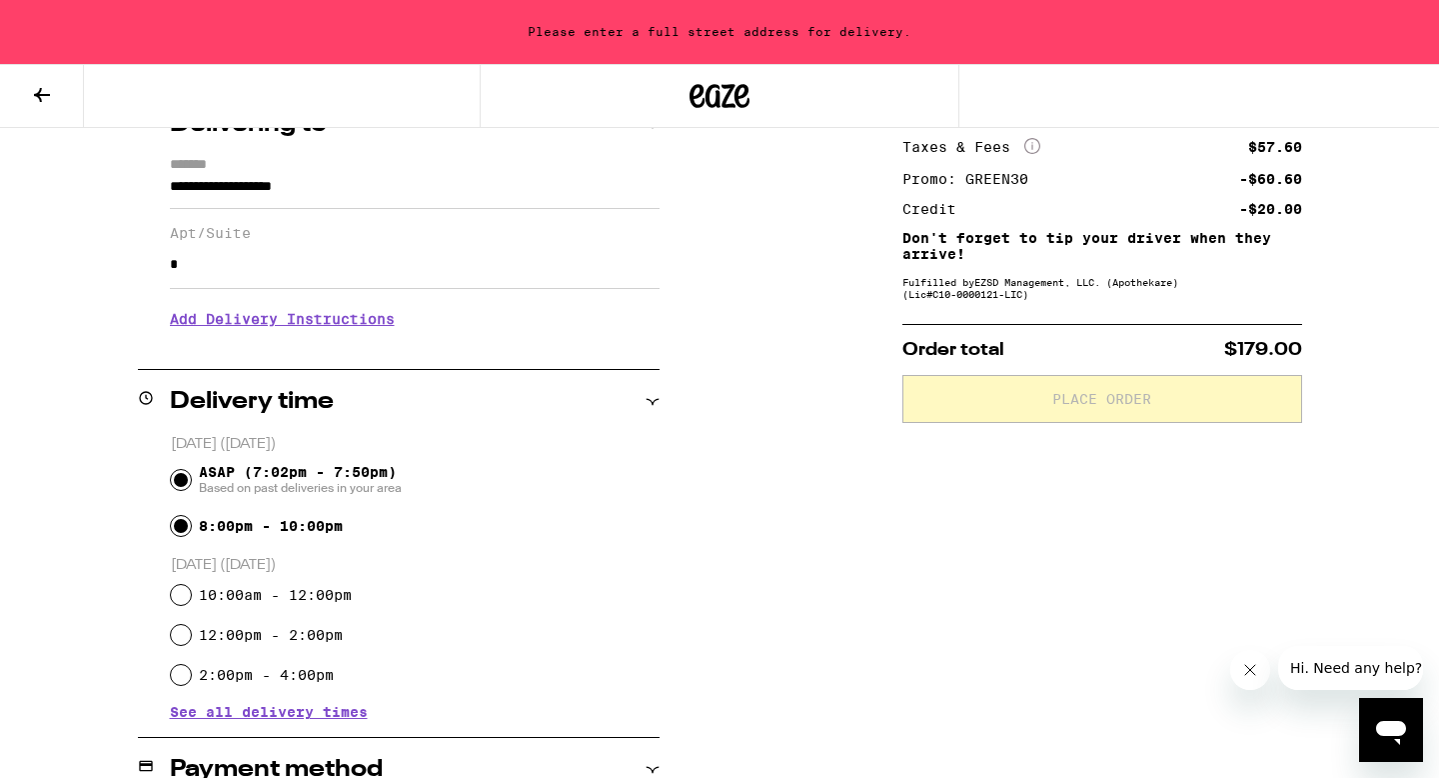
click at [179, 531] on input "8:00pm - 10:00pm" at bounding box center [181, 526] width 20 height 20
radio input "true"
click at [182, 482] on input "ASAP (7:02pm - 7:50pm) Based on past deliveries in your area" at bounding box center [181, 480] width 20 height 20
radio input "true"
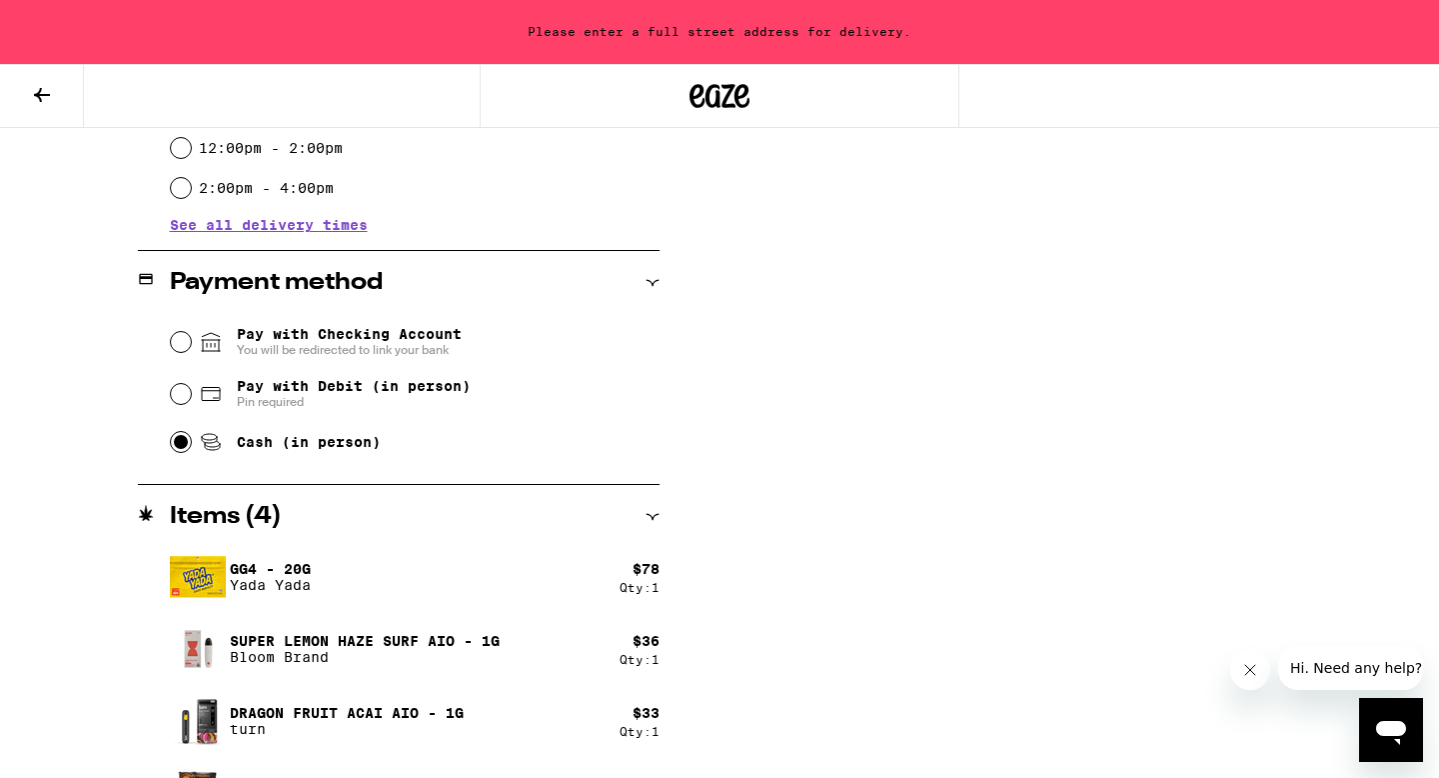
scroll to position [816, 0]
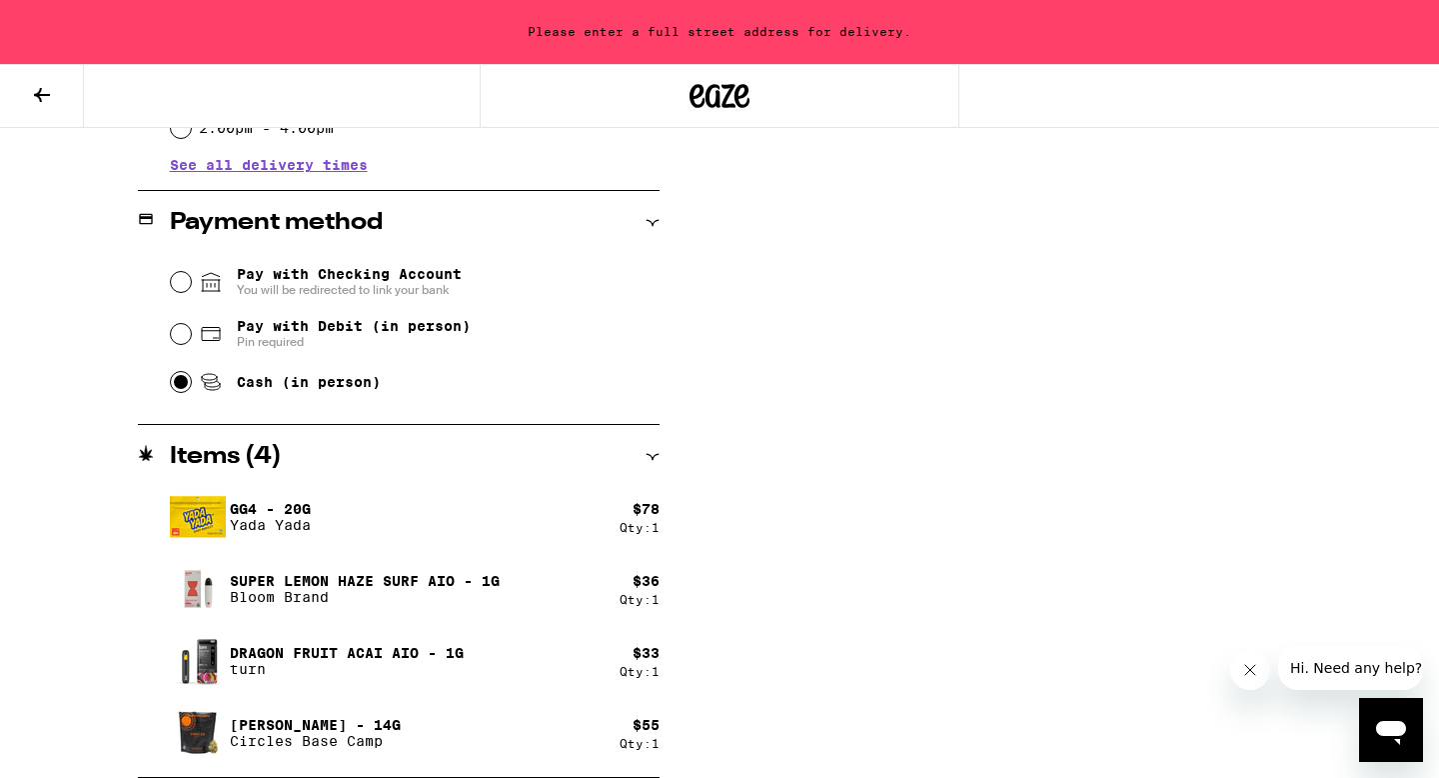
click at [1251, 667] on icon "Close message from company" at bounding box center [1251, 670] width 16 height 16
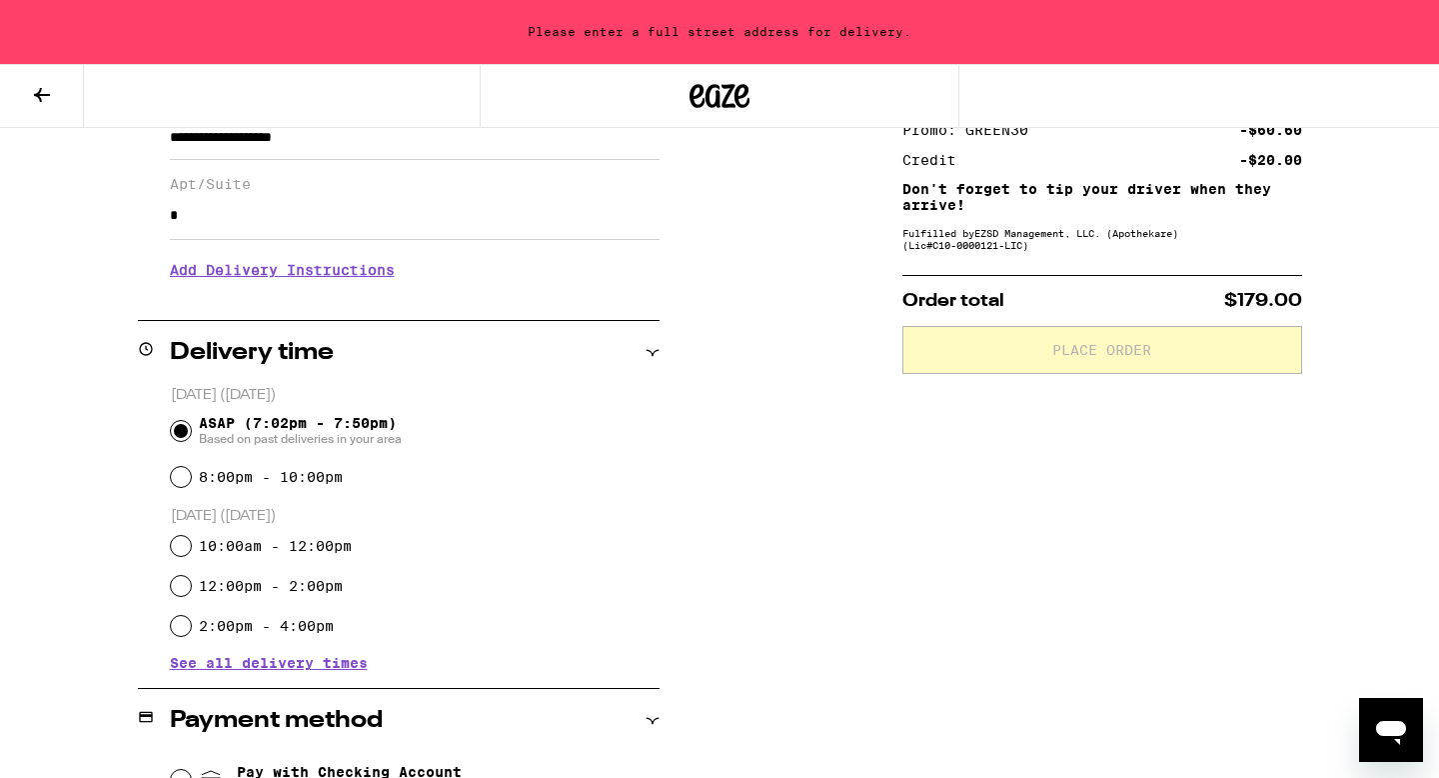
scroll to position [0, 0]
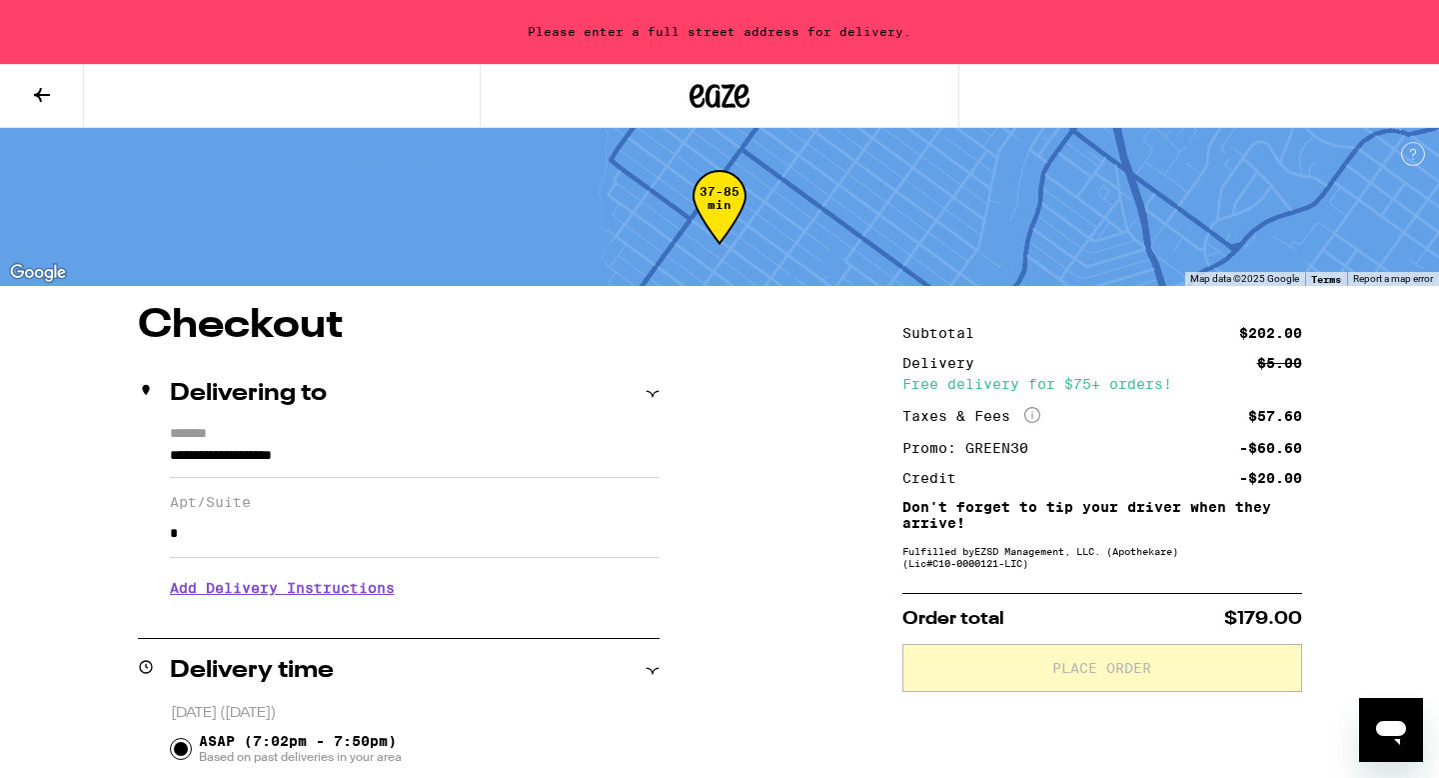
click at [399, 462] on input "**********" at bounding box center [415, 461] width 490 height 34
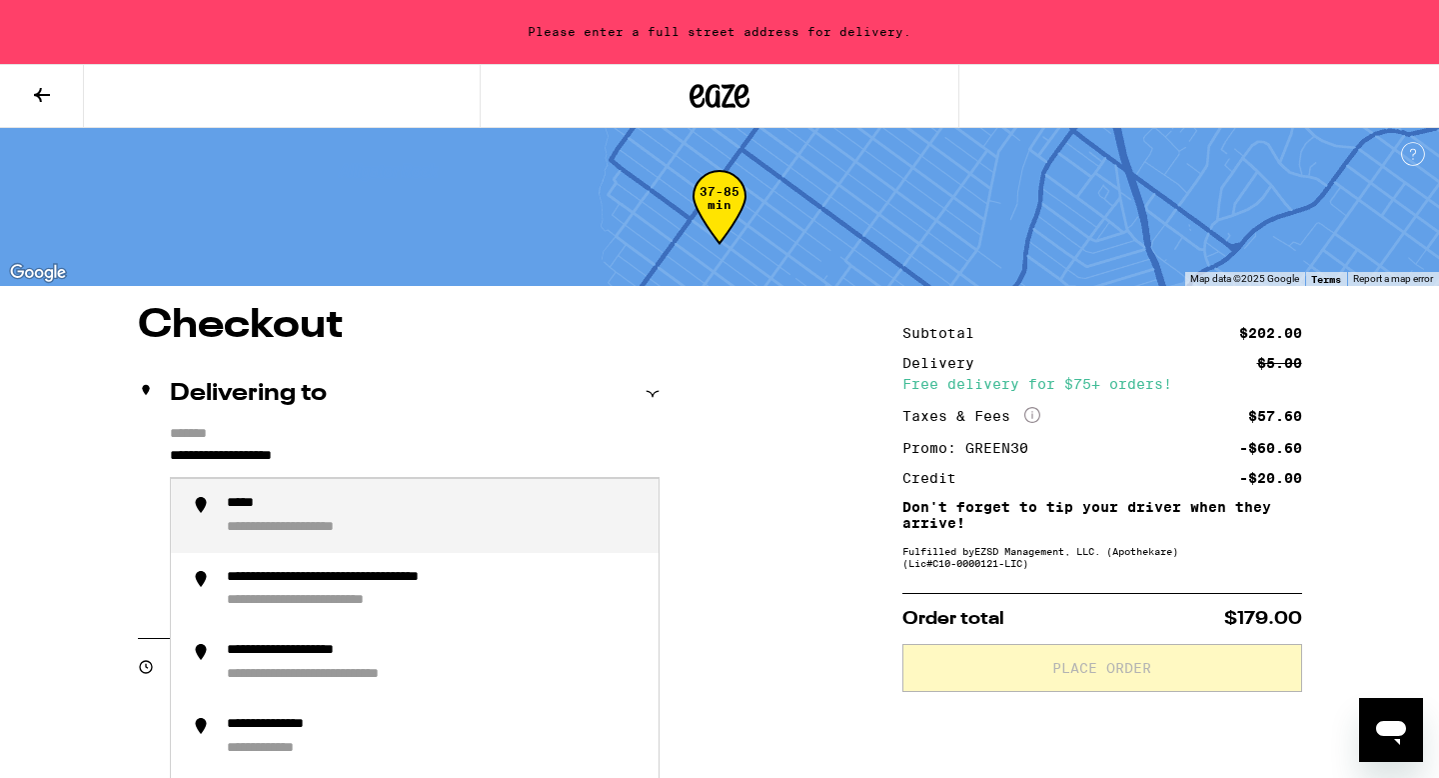
click at [399, 462] on input "**********" at bounding box center [415, 461] width 490 height 34
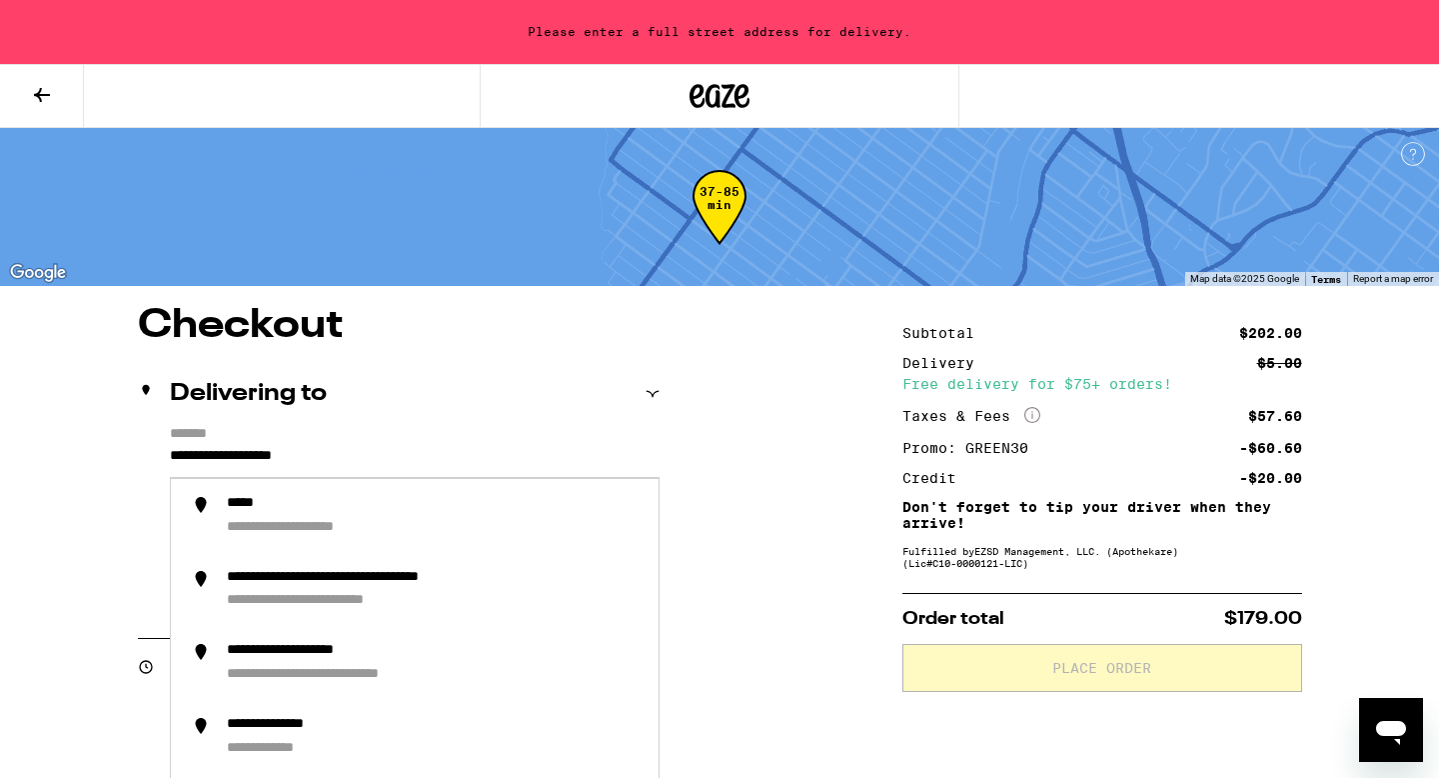
click at [173, 454] on input "**********" at bounding box center [415, 461] width 490 height 34
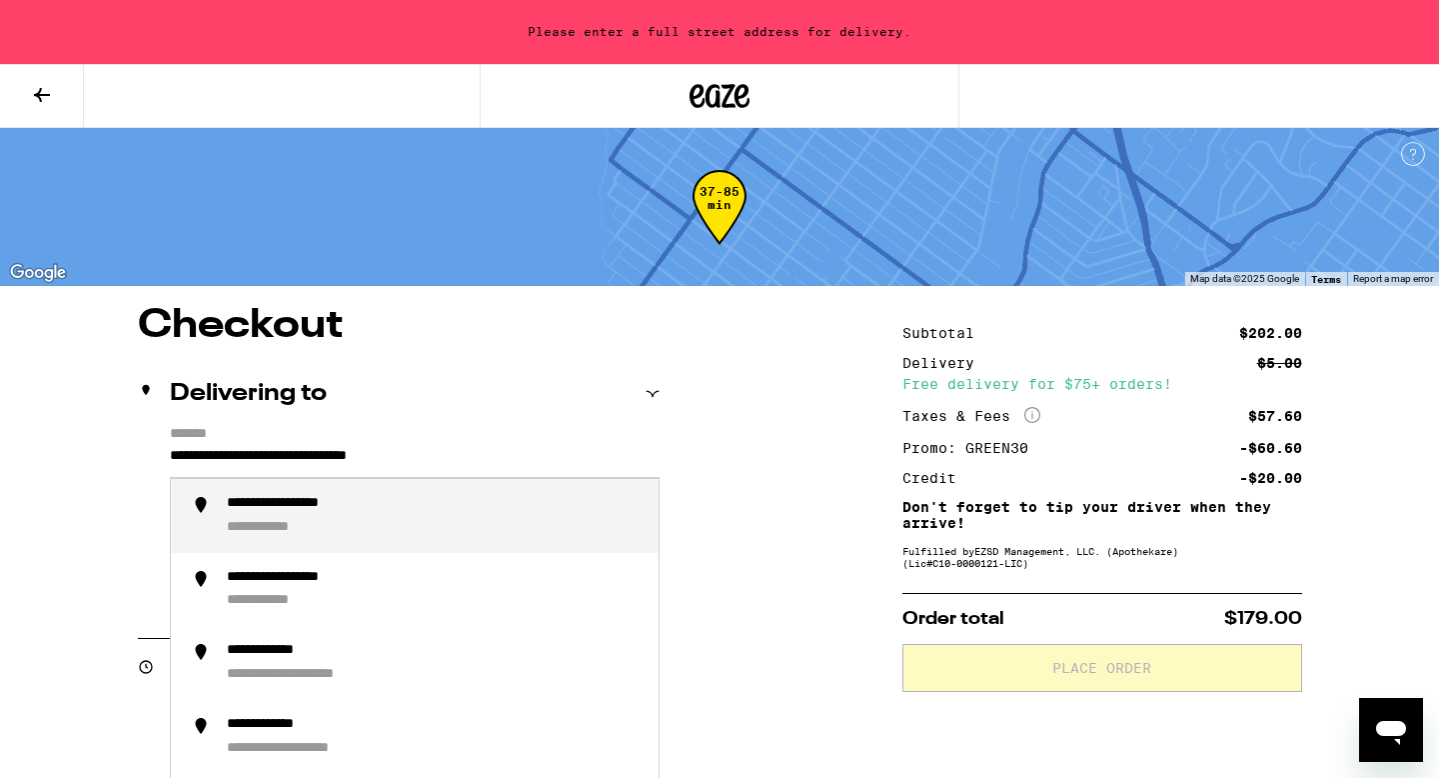
click at [267, 531] on div "**********" at bounding box center [281, 528] width 109 height 18
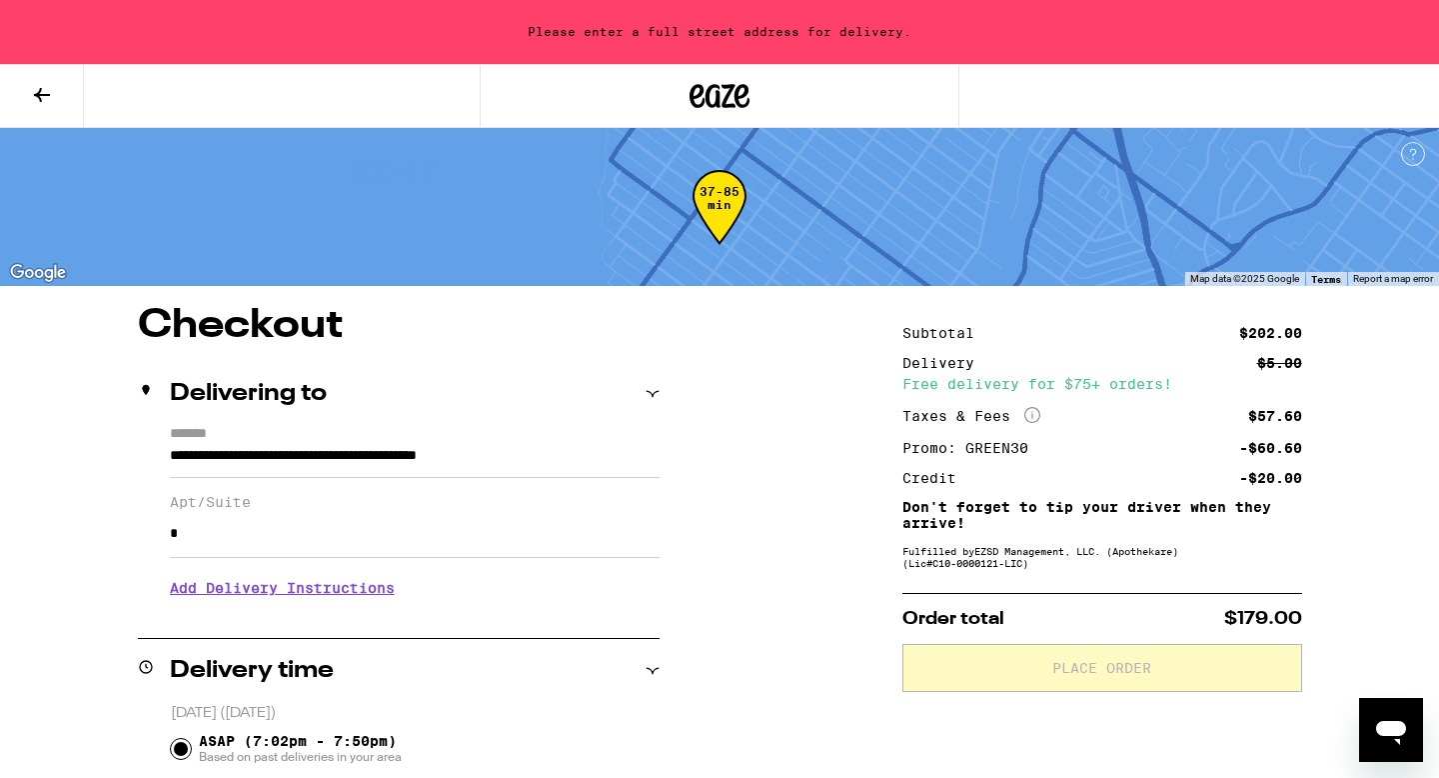
type input "**********"
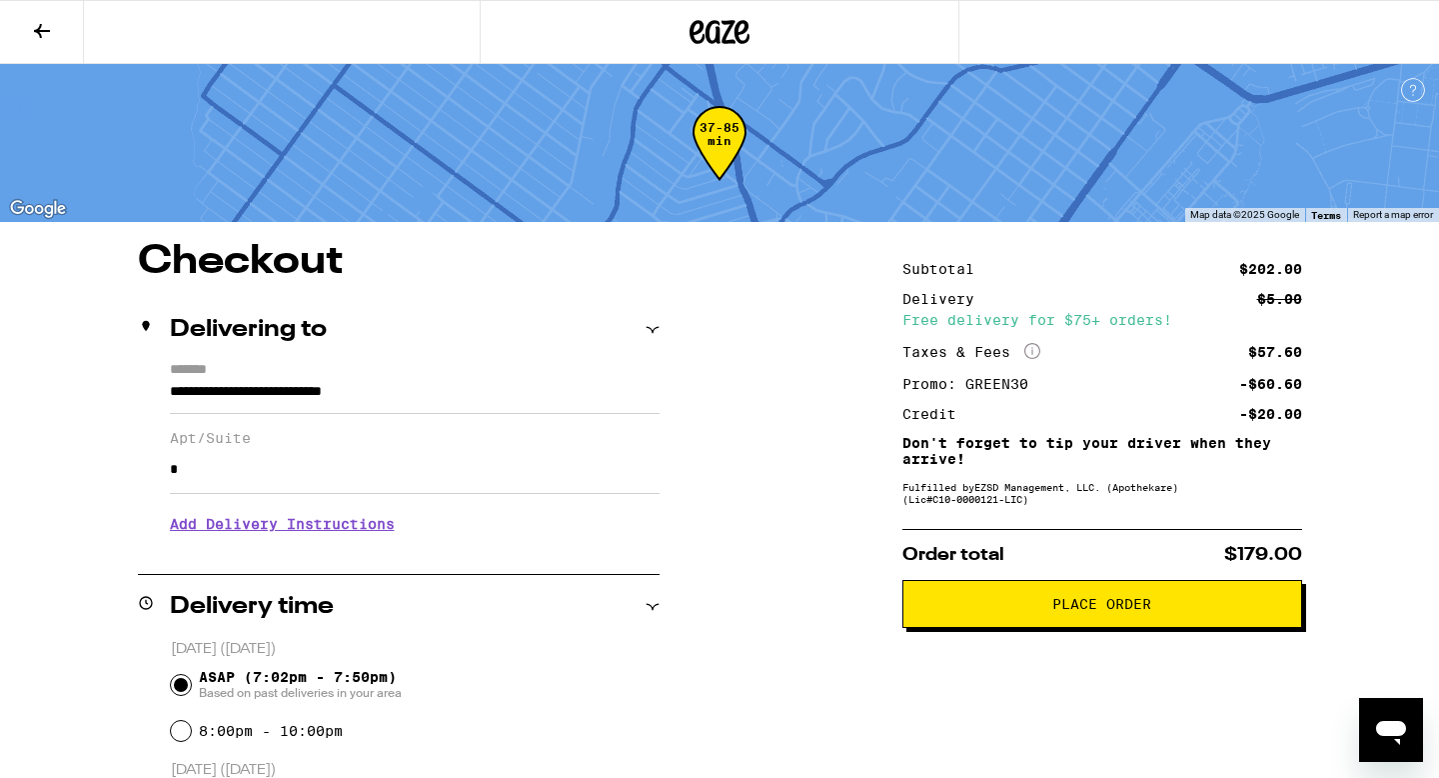
scroll to position [101, 0]
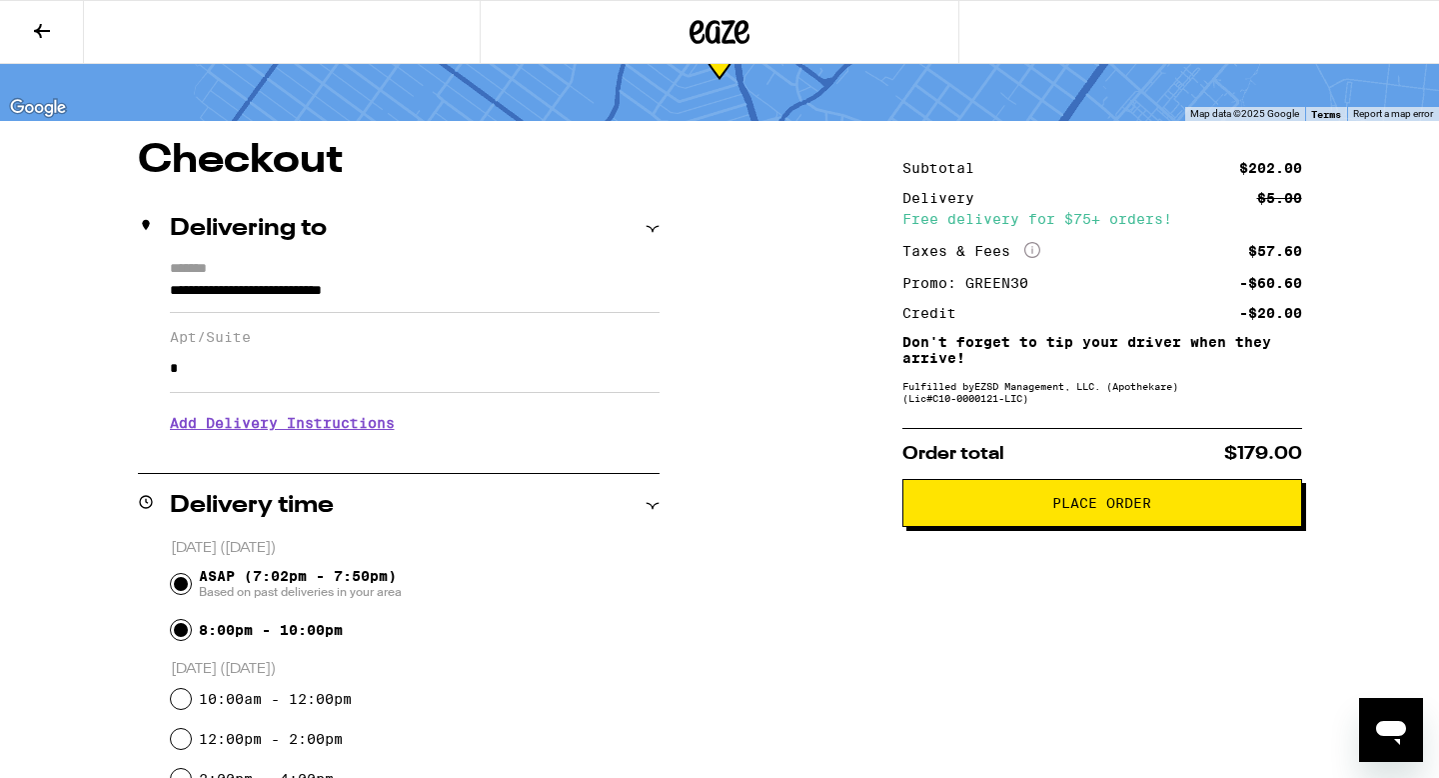
click at [177, 628] on input "8:00pm - 10:00pm" at bounding box center [181, 630] width 20 height 20
radio input "true"
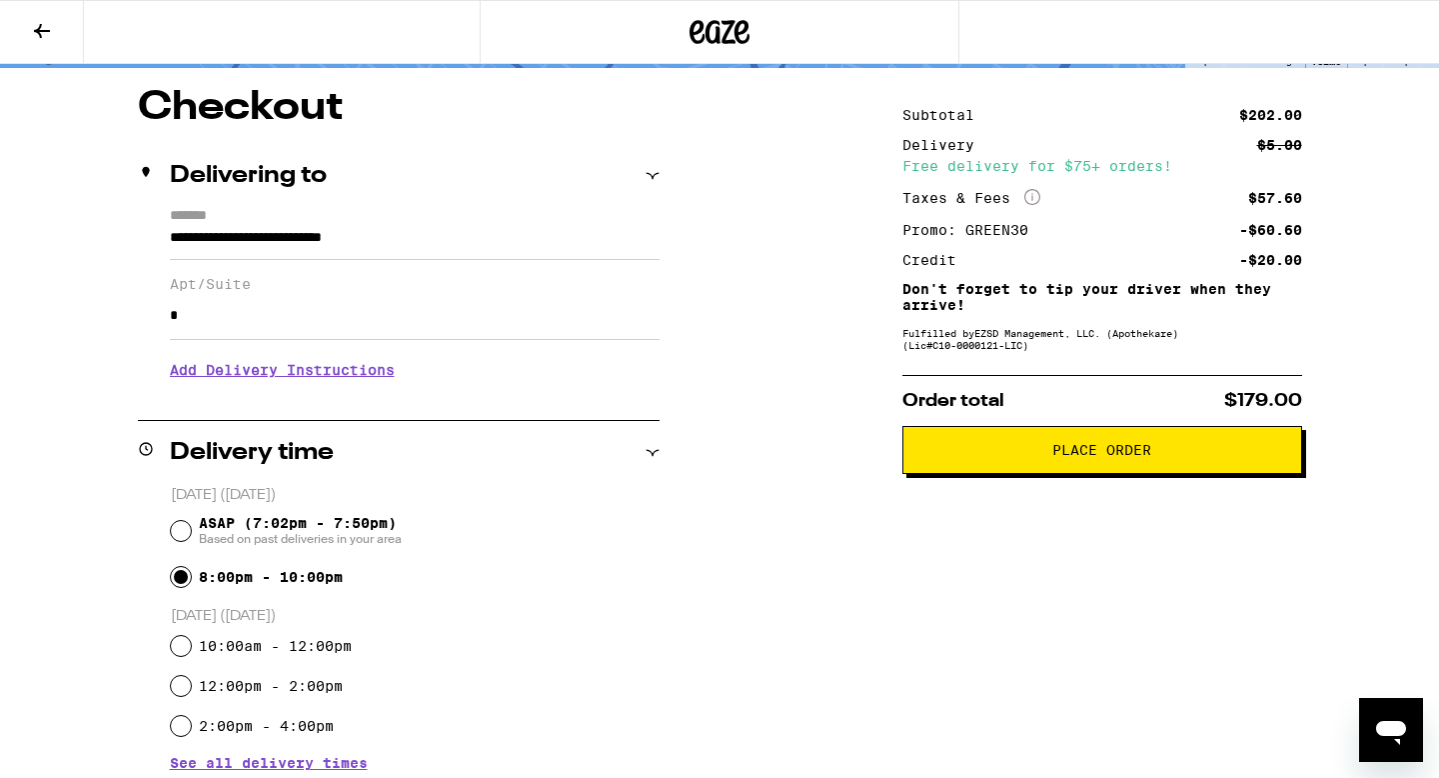
scroll to position [176, 0]
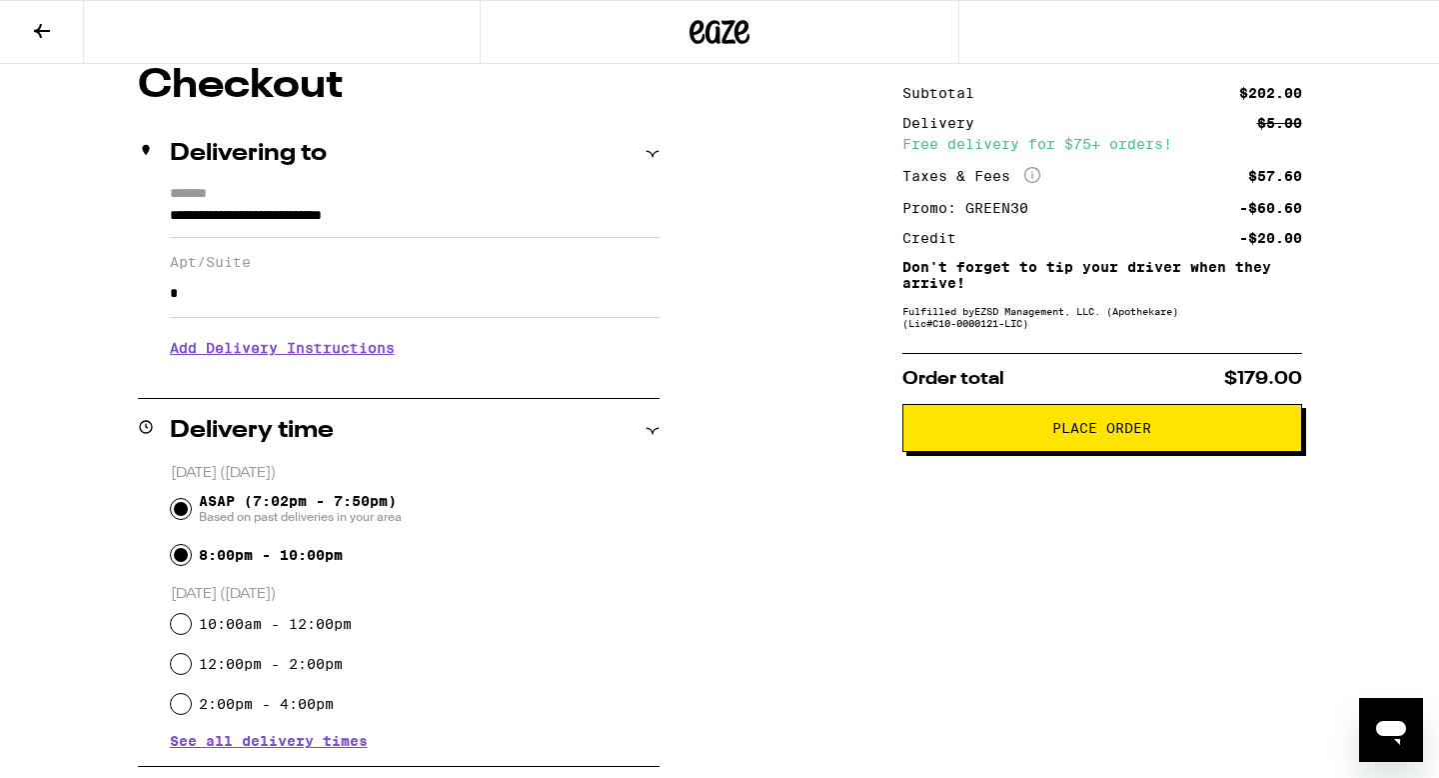
click at [173, 507] on input "ASAP (7:02pm - 7:50pm) Based on past deliveries in your area" at bounding box center [181, 509] width 20 height 20
radio input "true"
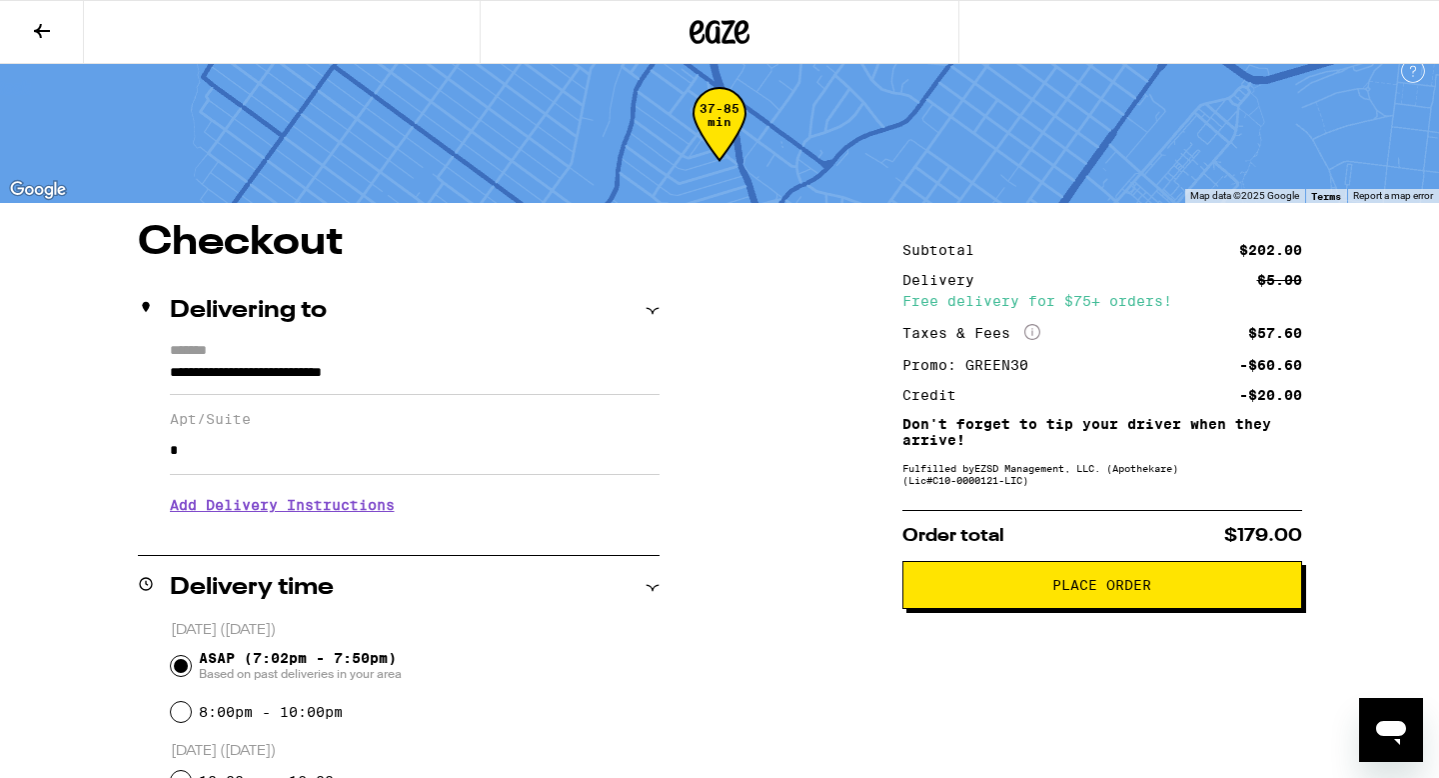
scroll to position [0, 0]
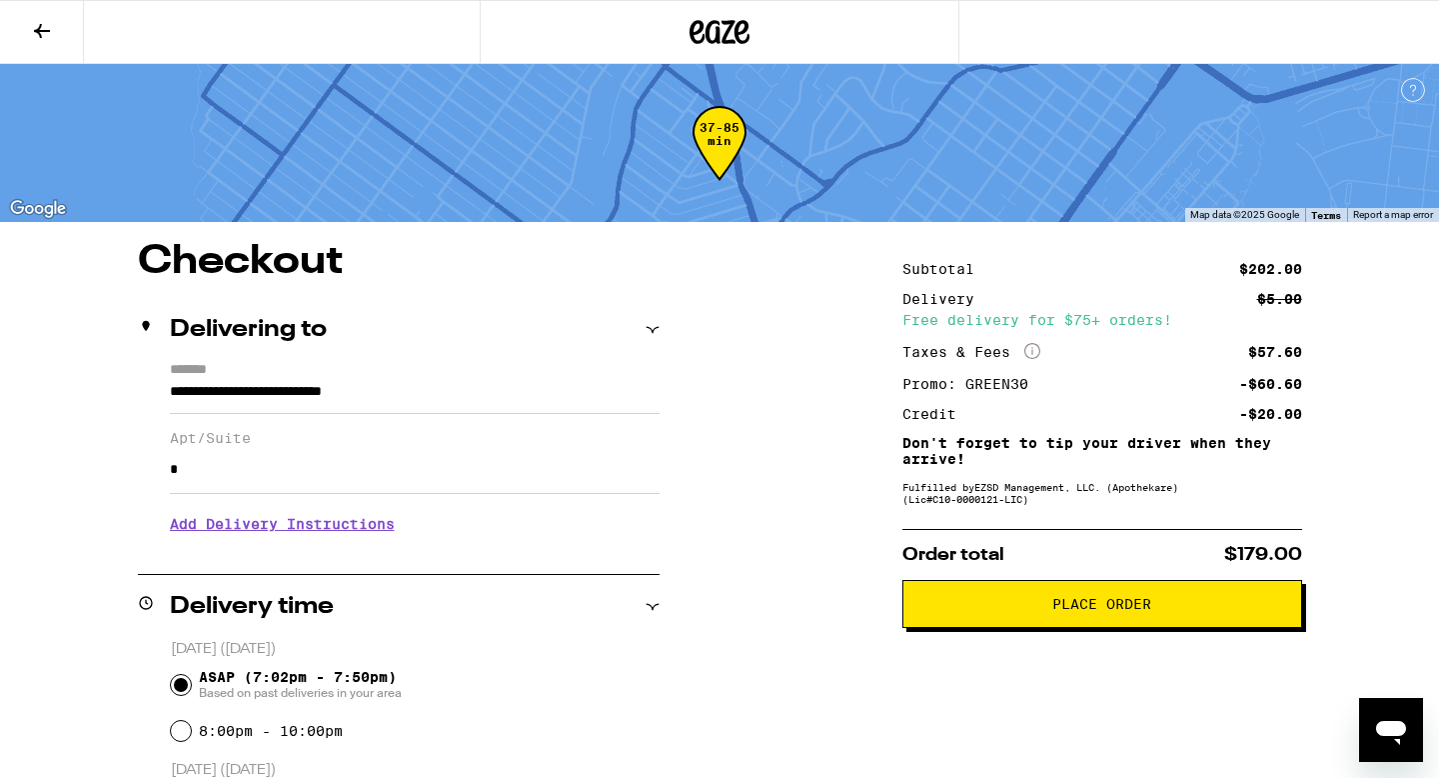
click at [1073, 605] on span "Place Order" at bounding box center [1102, 604] width 99 height 14
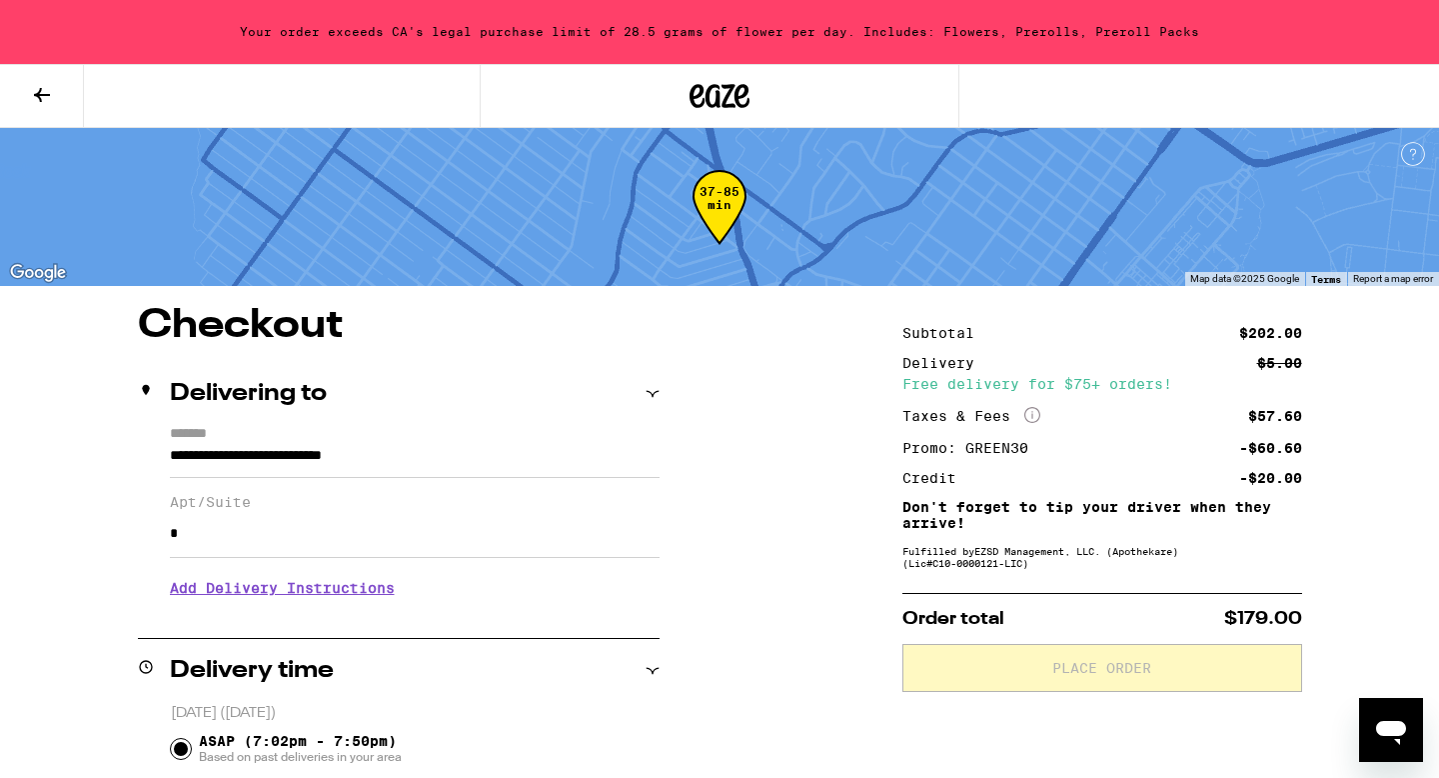
click at [48, 88] on icon at bounding box center [42, 95] width 24 height 24
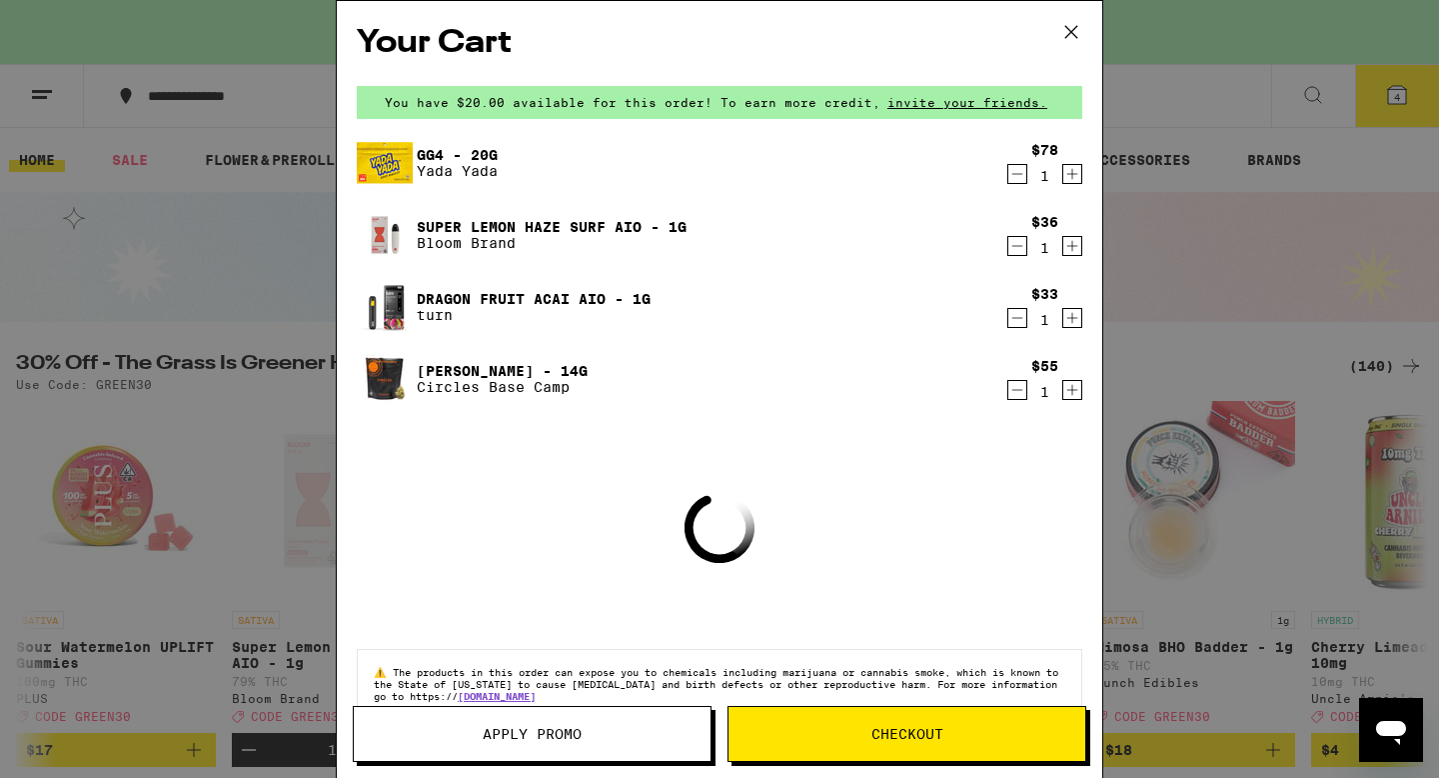
click at [1021, 175] on icon "Decrement" at bounding box center [1018, 174] width 18 height 24
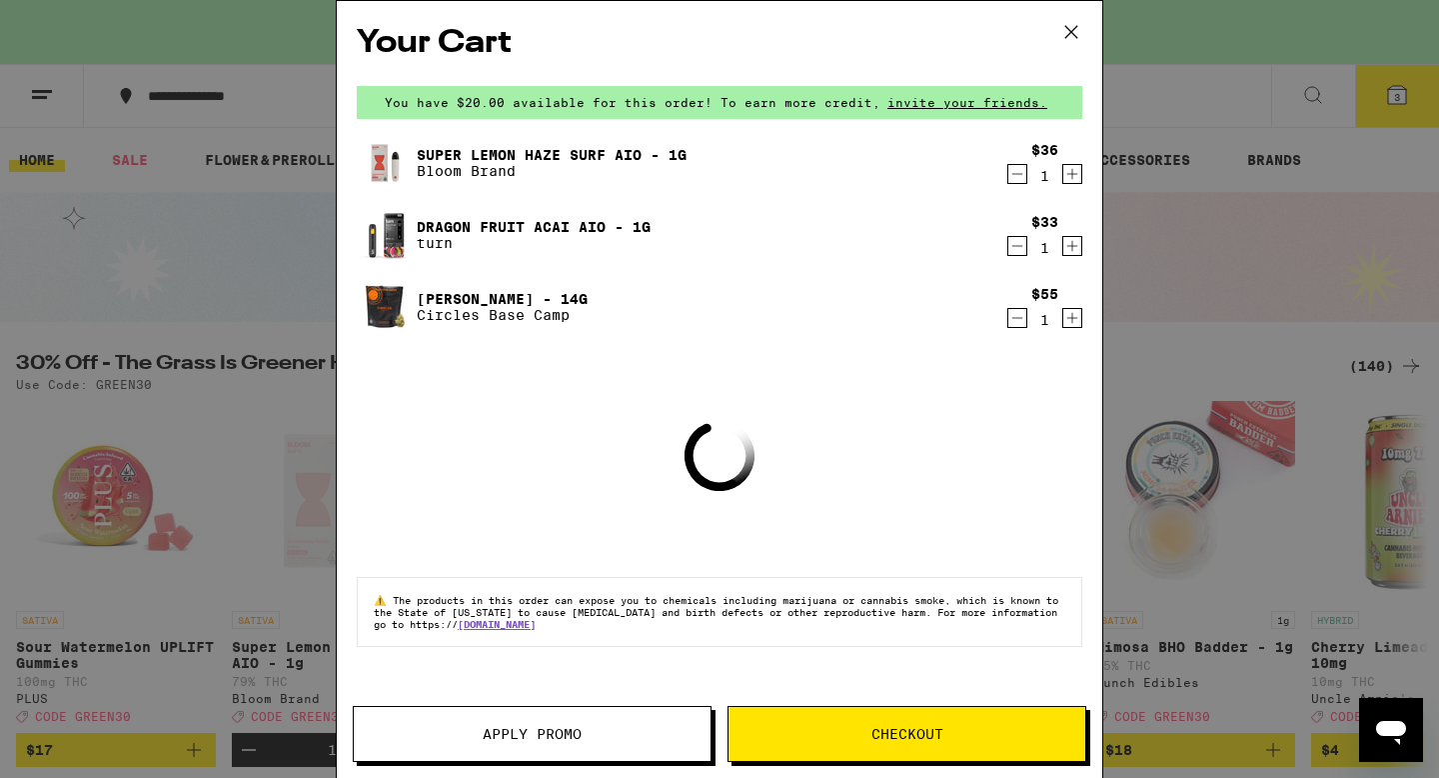
click at [1073, 29] on icon at bounding box center [1072, 32] width 30 height 30
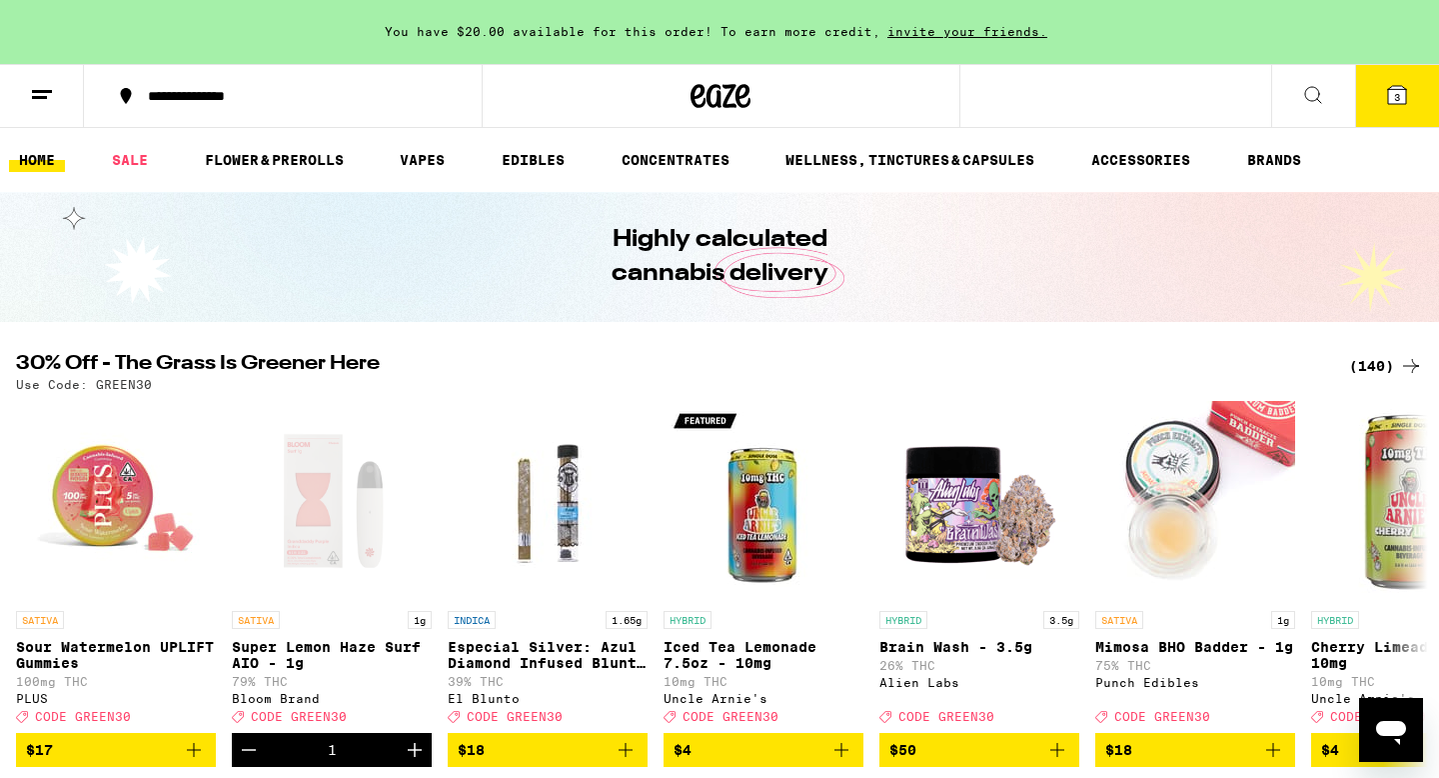
click at [1388, 362] on div "(140)" at bounding box center [1387, 366] width 74 height 24
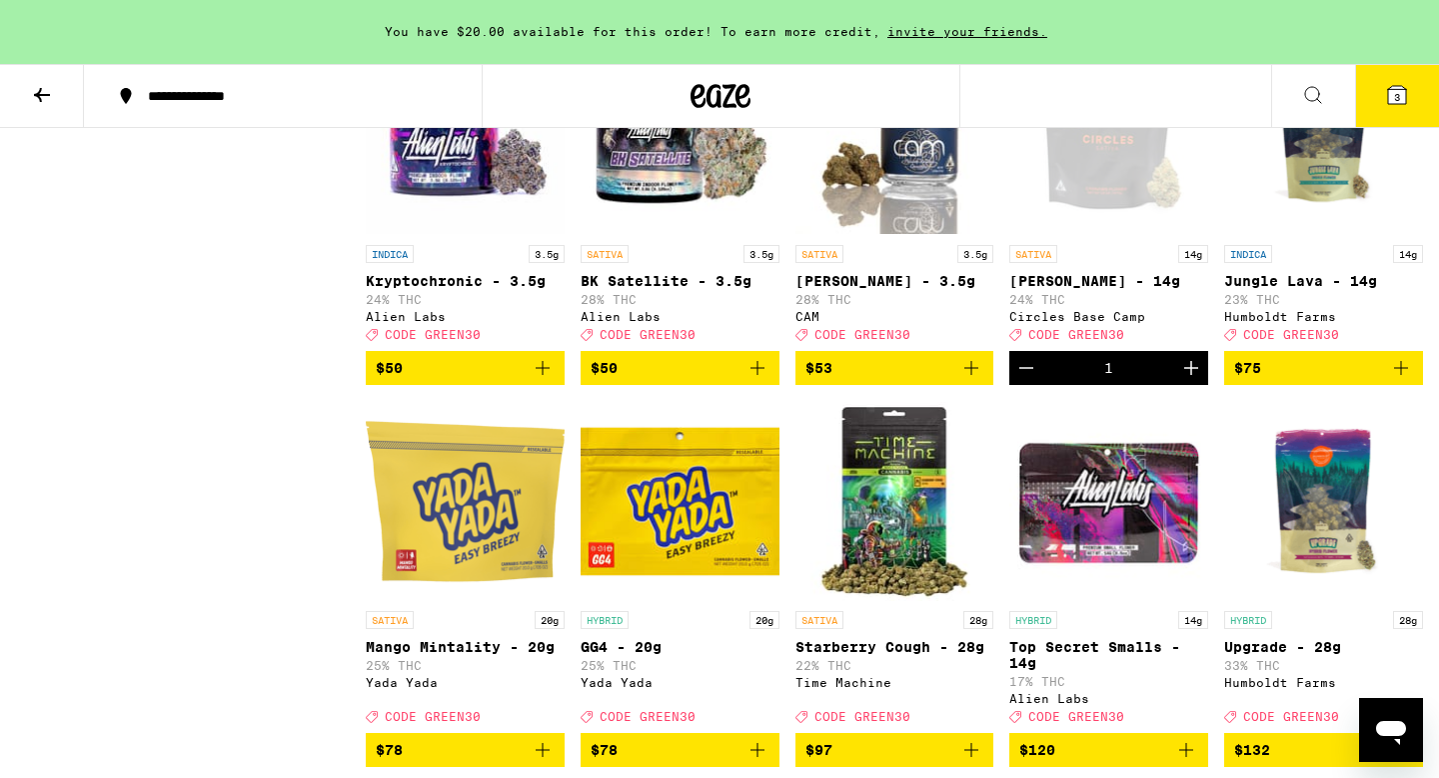
scroll to position [10079, 0]
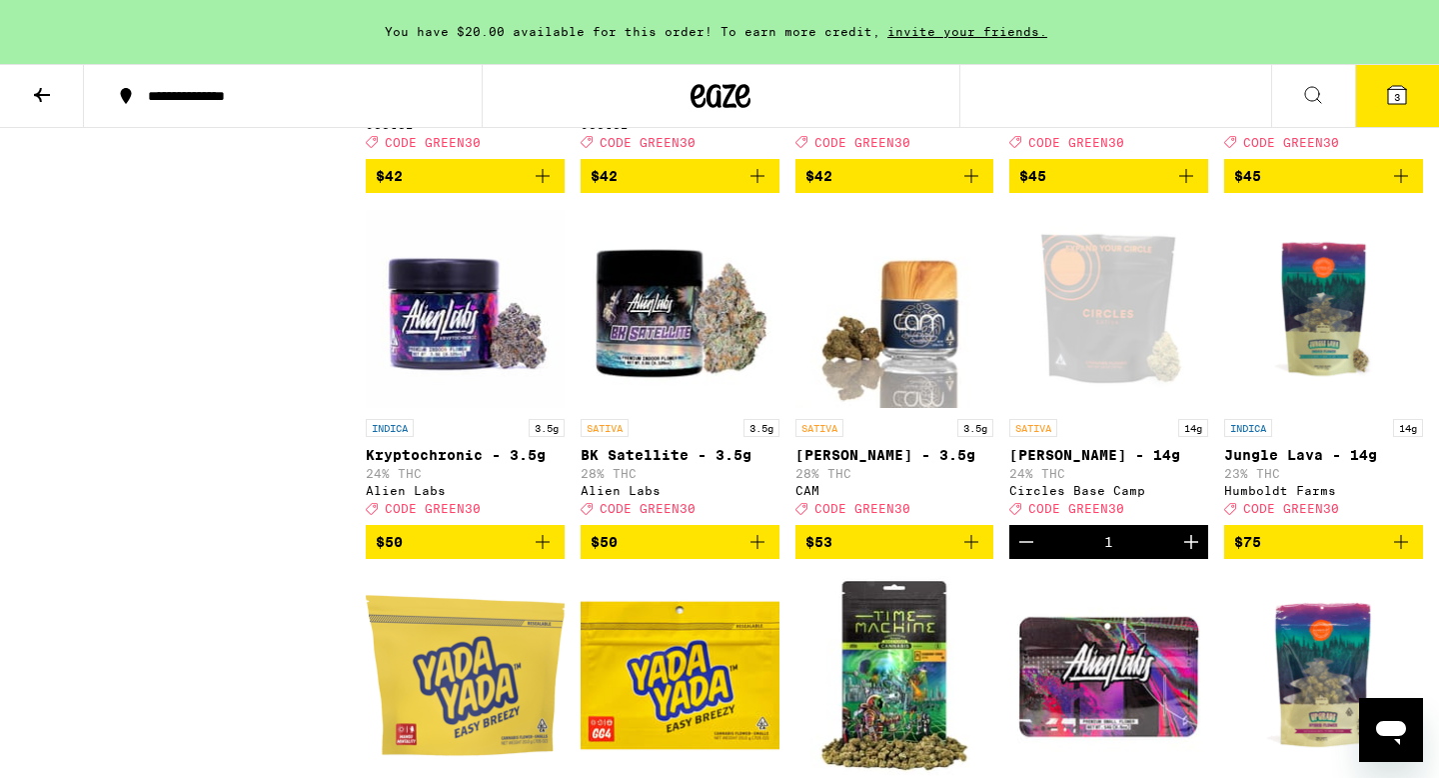
click at [1398, 188] on icon "Add to bag" at bounding box center [1402, 176] width 24 height 24
click at [1402, 96] on icon at bounding box center [1398, 95] width 18 height 18
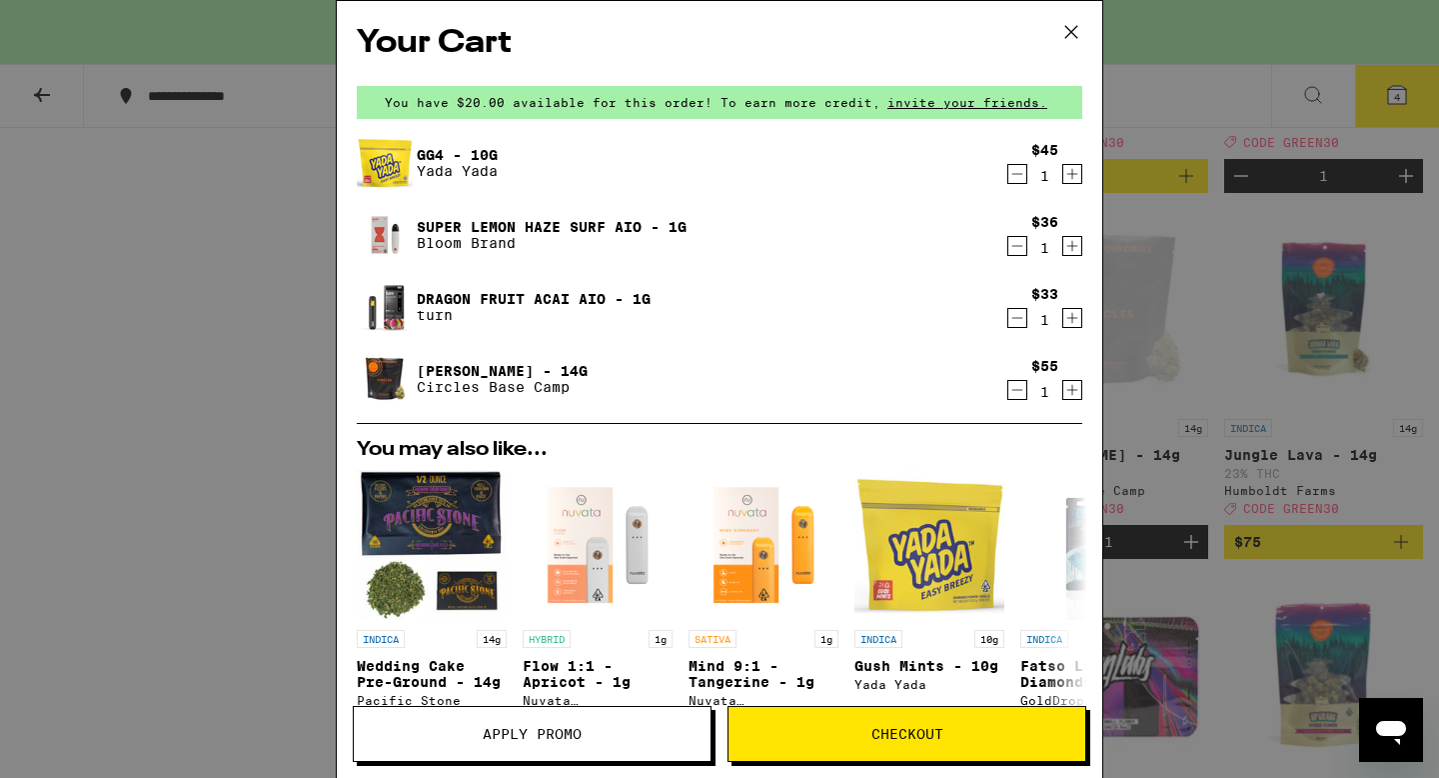
scroll to position [417, 0]
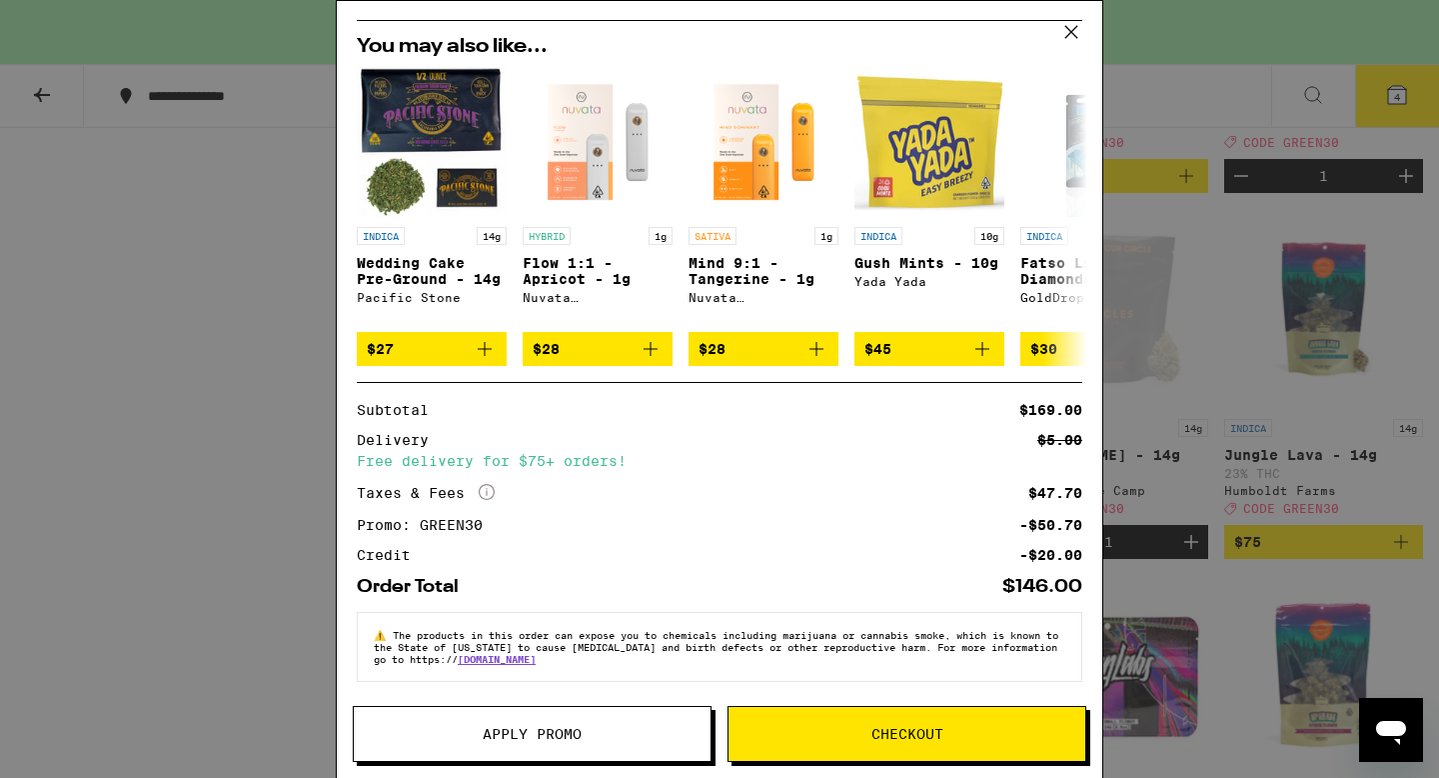
click at [889, 730] on span "Checkout" at bounding box center [908, 734] width 72 height 14
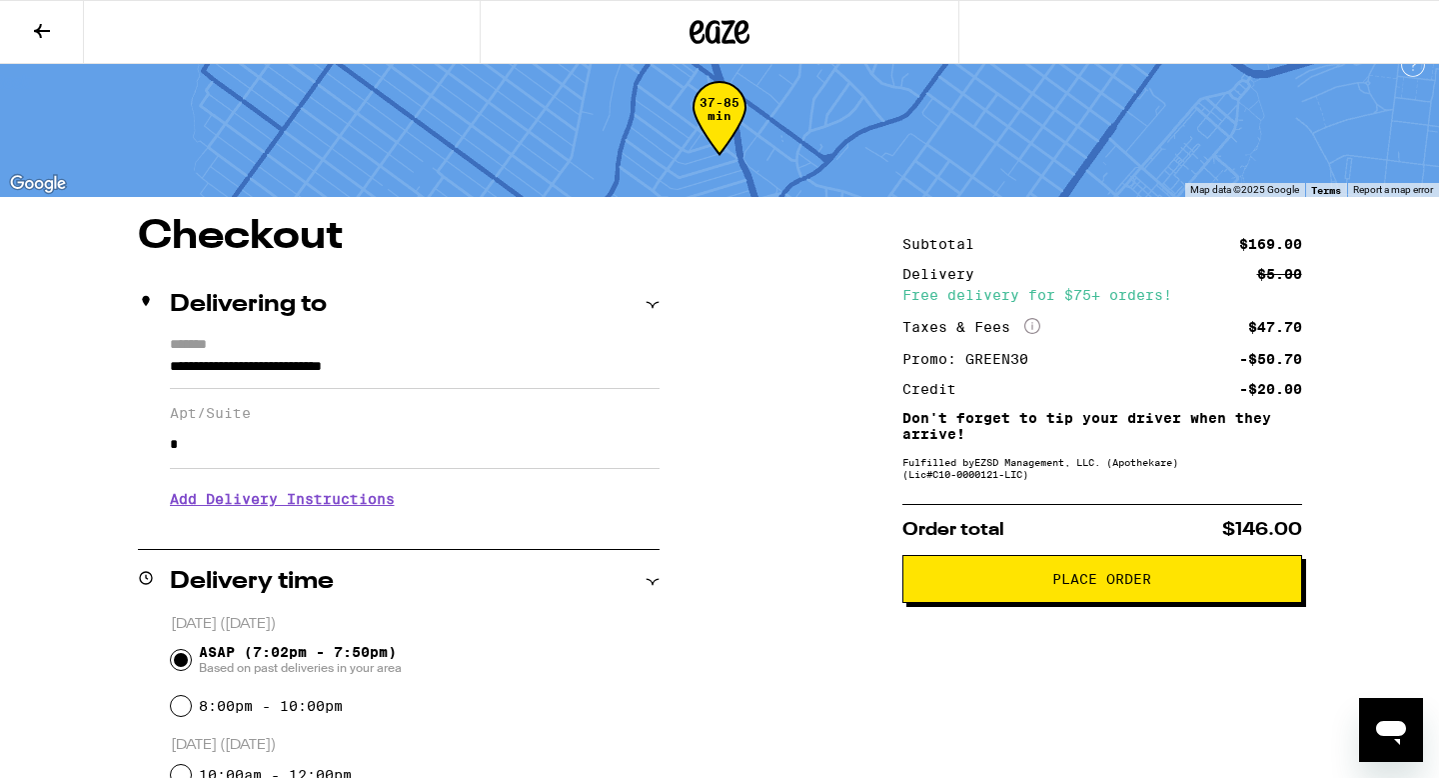
scroll to position [22, 0]
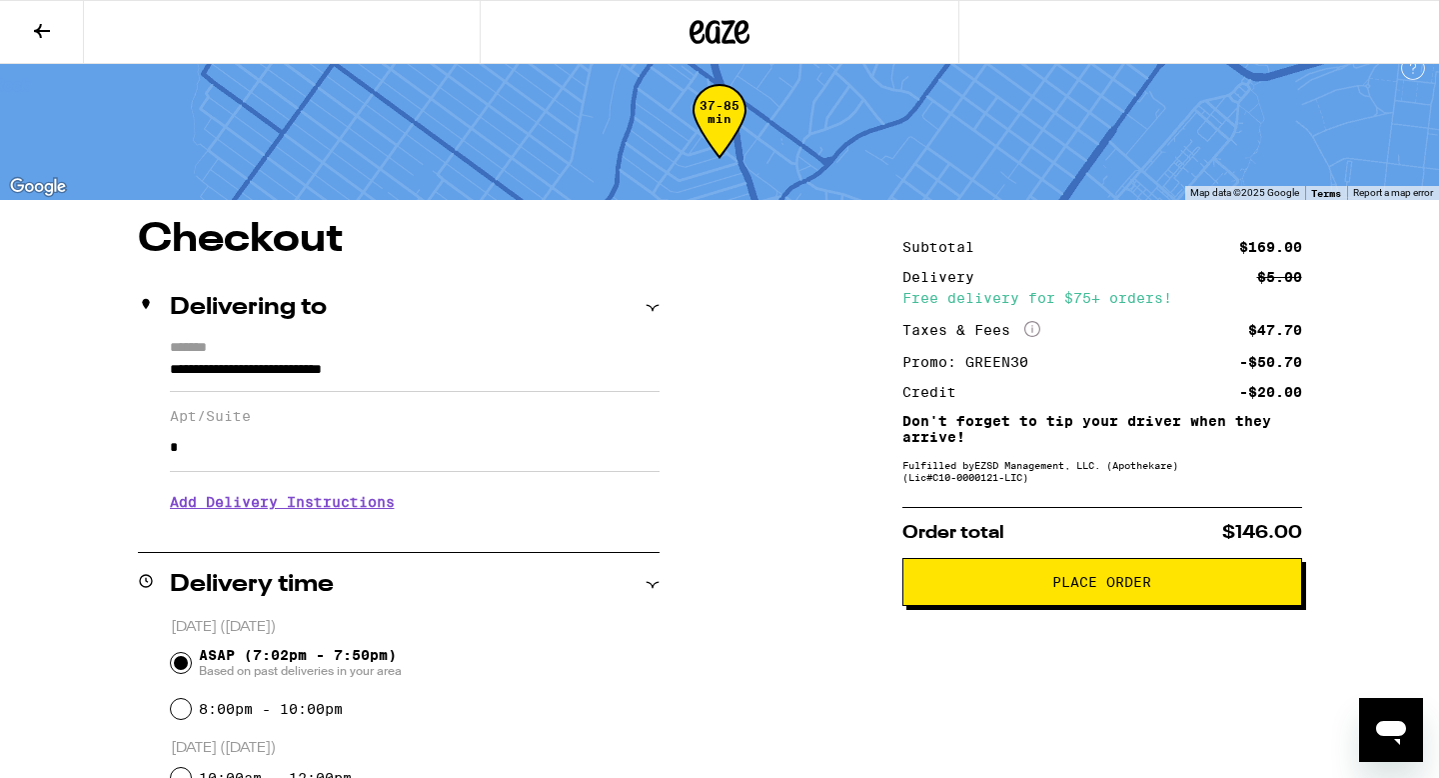
click at [1088, 585] on span "Place Order" at bounding box center [1102, 582] width 99 height 14
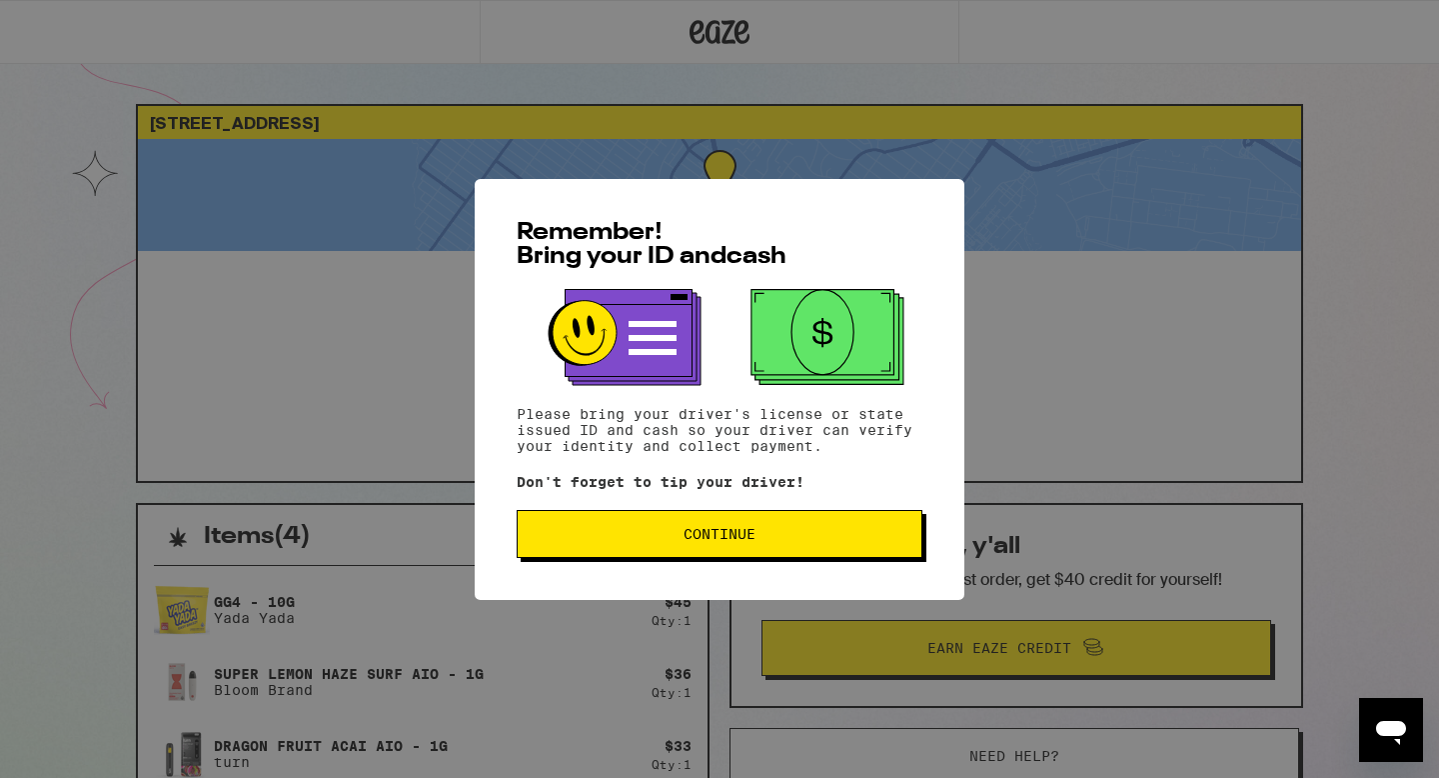
click at [708, 530] on span "Continue" at bounding box center [720, 534] width 72 height 14
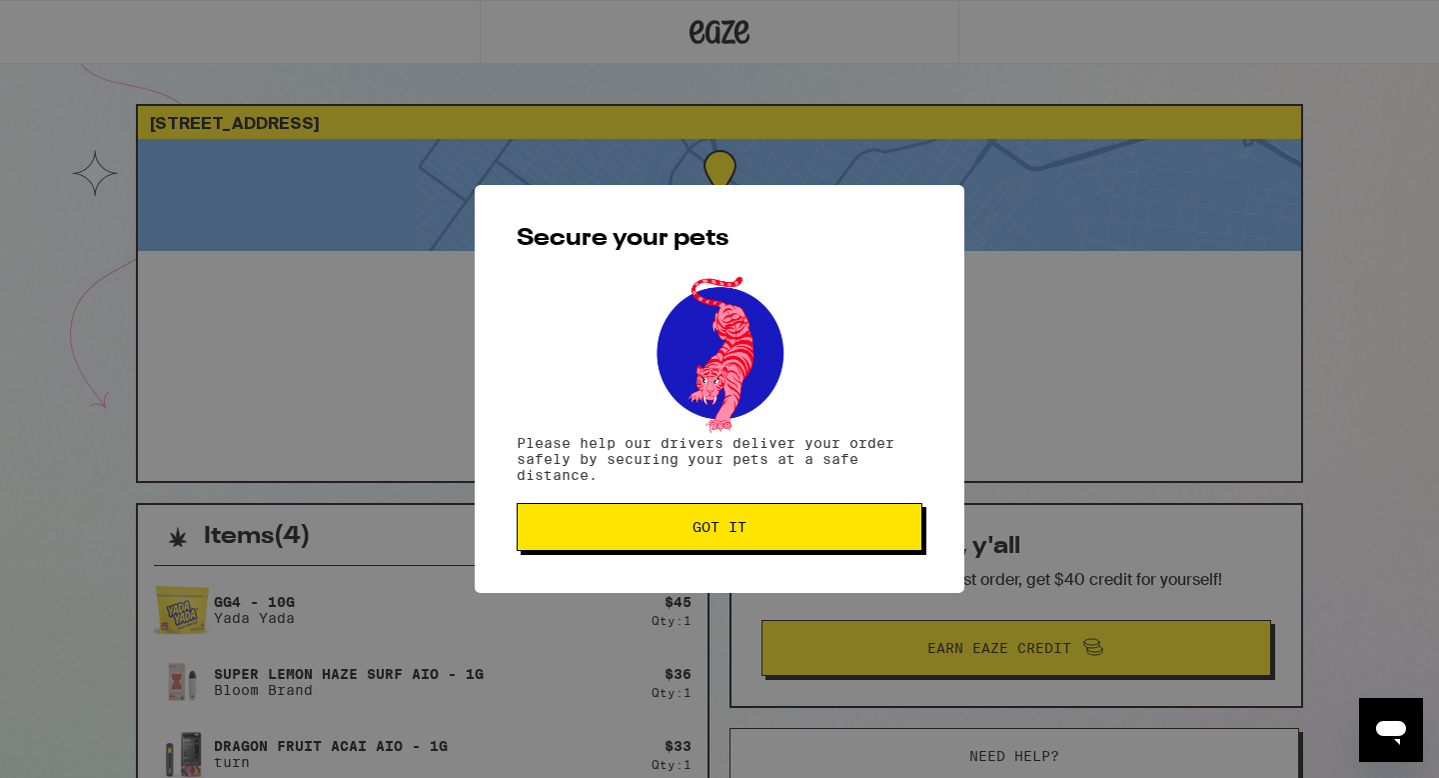
click at [708, 530] on span "Got it" at bounding box center [720, 527] width 54 height 14
